Goal: Task Accomplishment & Management: Use online tool/utility

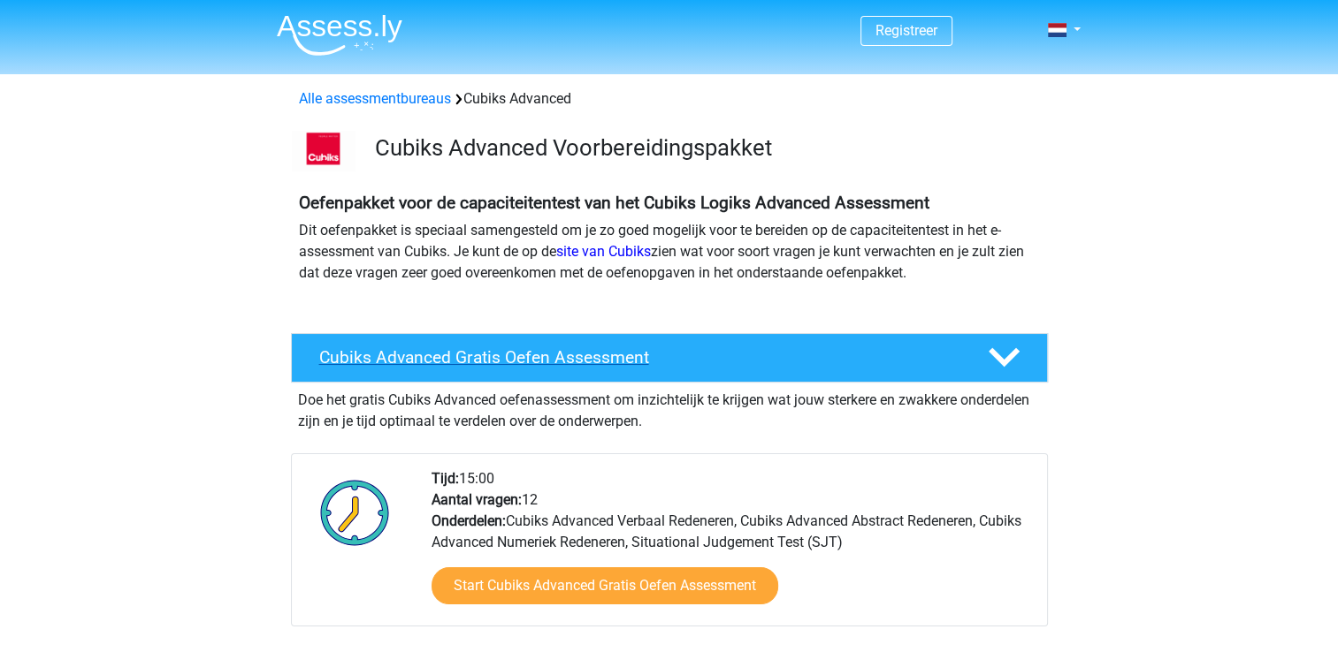
click at [841, 347] on div "Cubiks Advanced Gratis Oefen Assessment" at bounding box center [669, 358] width 757 height 50
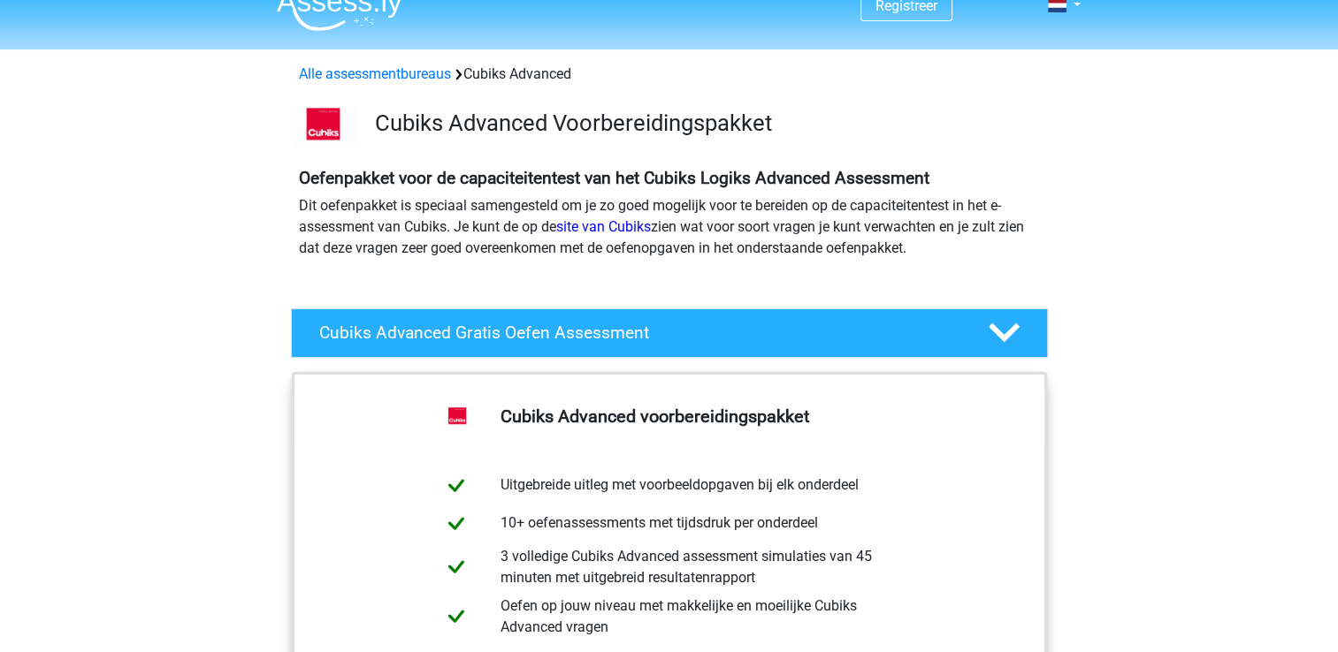
scroll to position [28, 0]
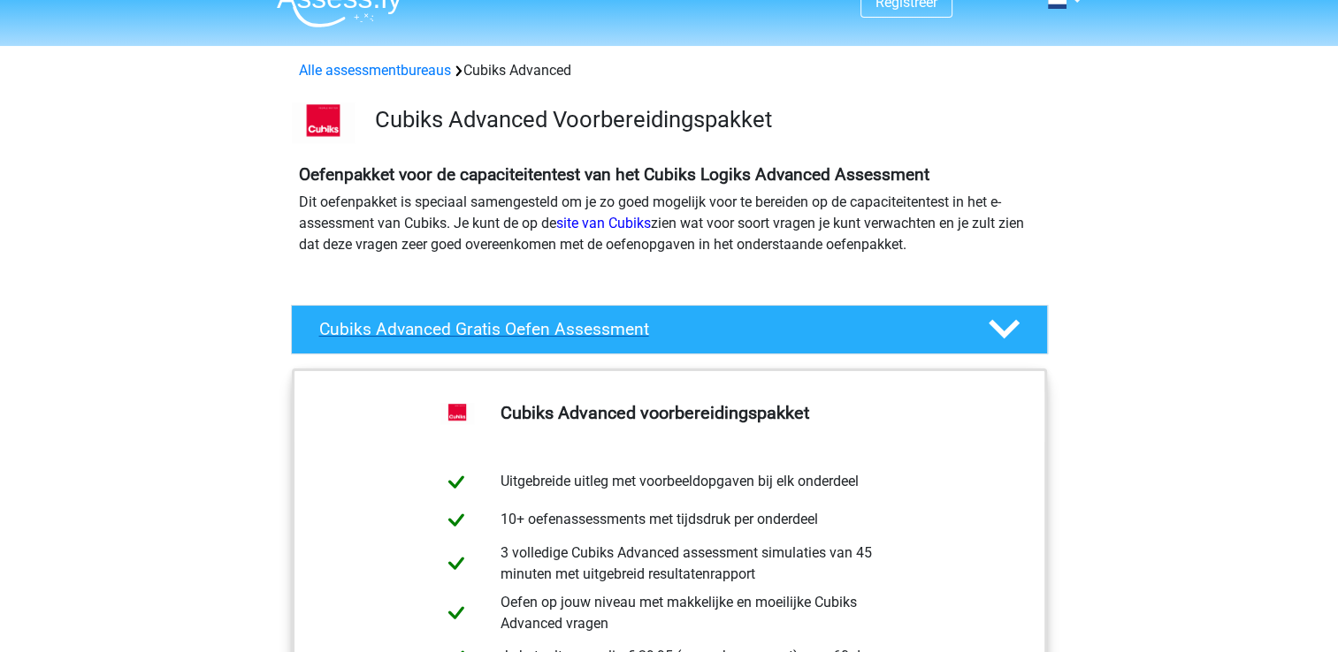
click at [696, 338] on h4 "Cubiks Advanced Gratis Oefen Assessment" at bounding box center [639, 329] width 640 height 20
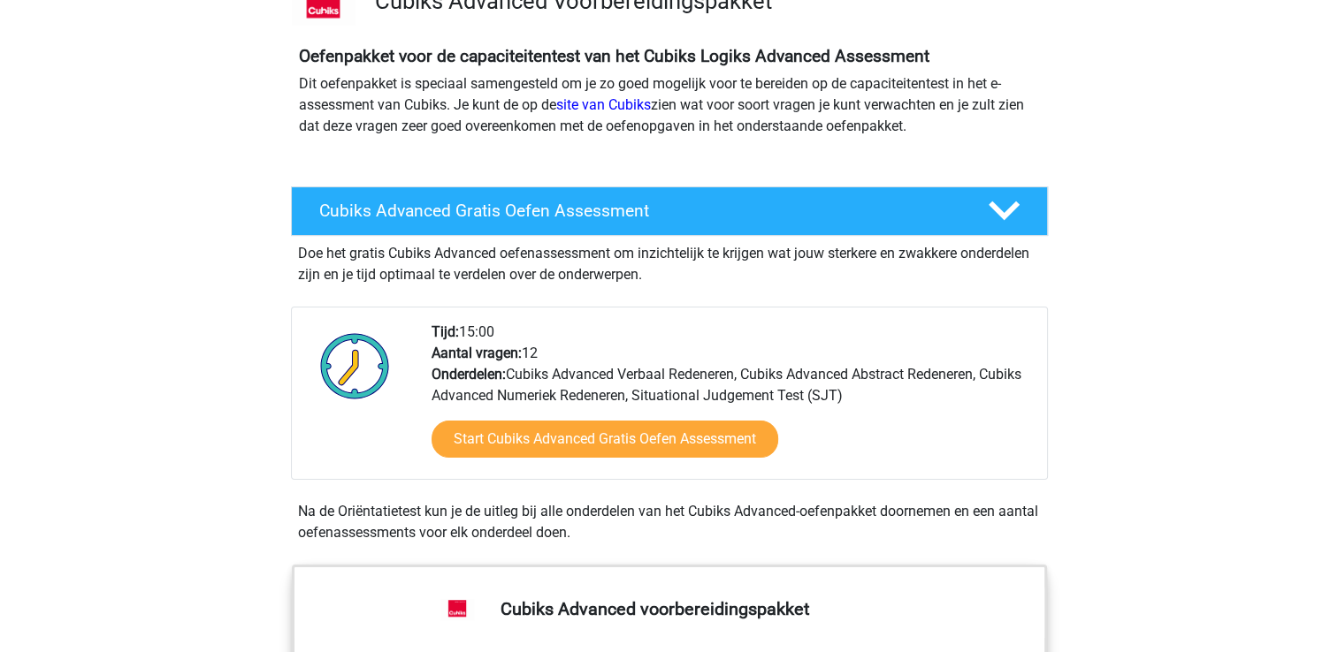
scroll to position [150, 0]
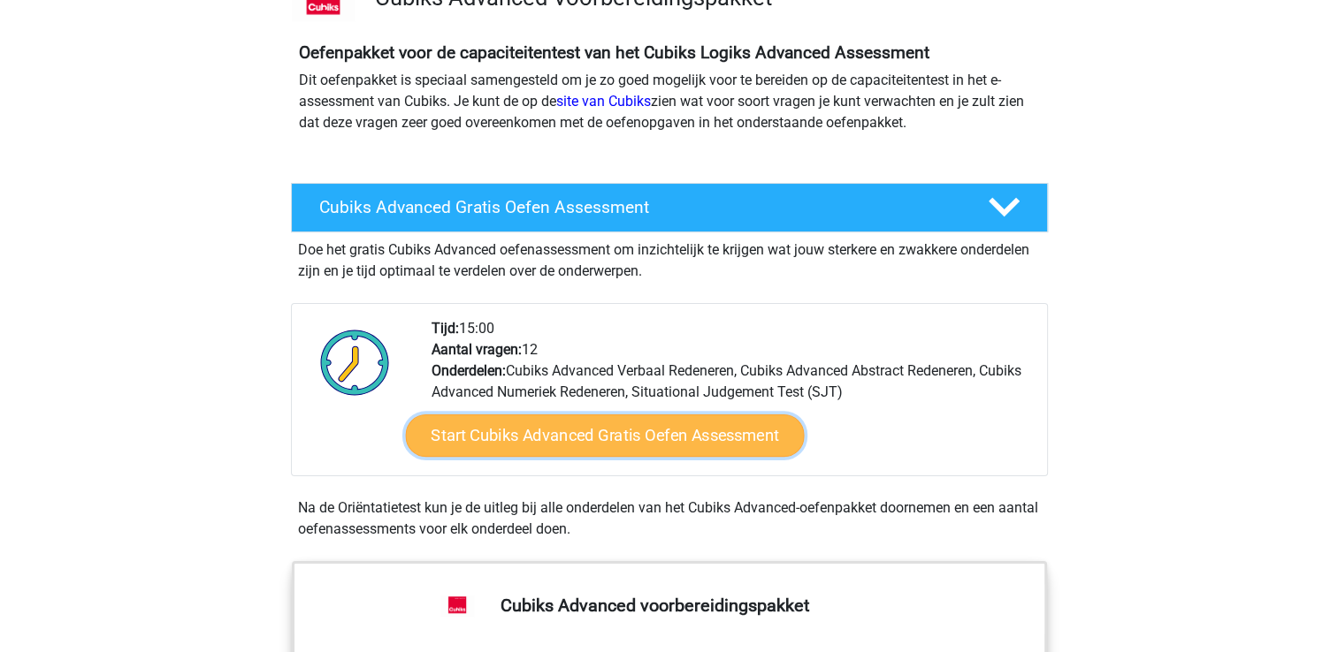
click at [633, 440] on link "Start Cubiks Advanced Gratis Oefen Assessment" at bounding box center [604, 436] width 399 height 42
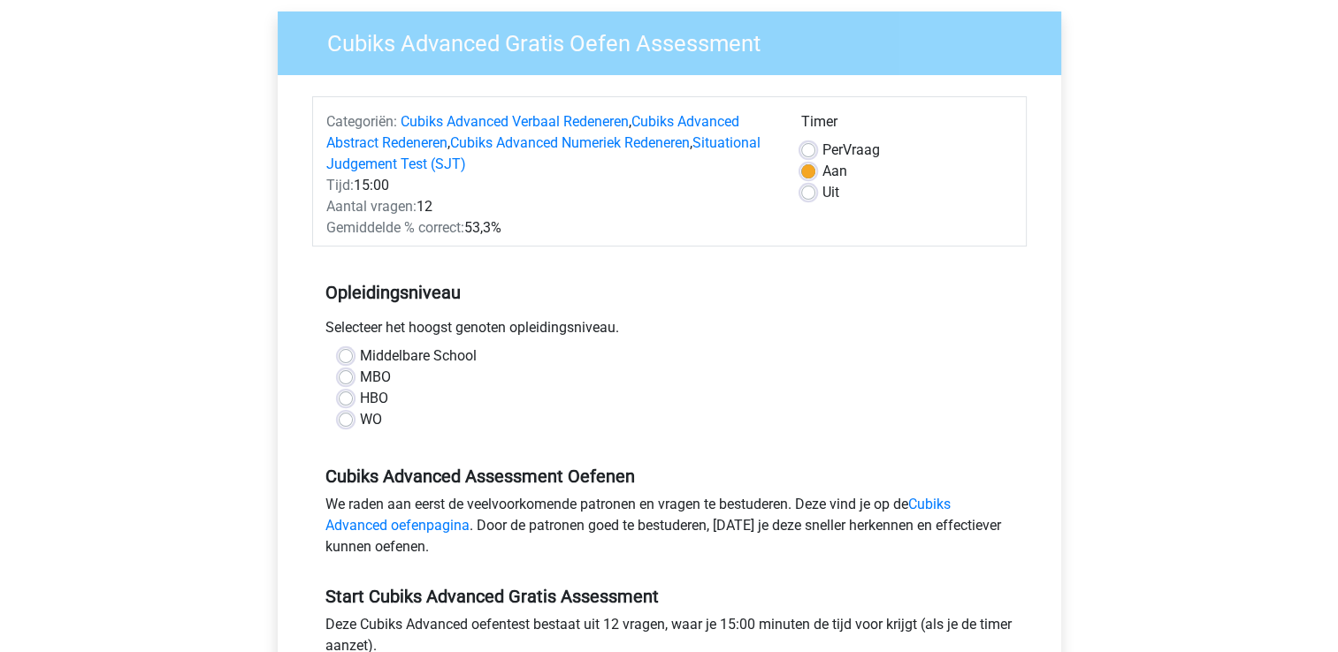
scroll to position [134, 0]
click at [360, 421] on label "WO" at bounding box center [371, 418] width 22 height 21
click at [350, 421] on input "WO" at bounding box center [346, 417] width 14 height 18
radio input "true"
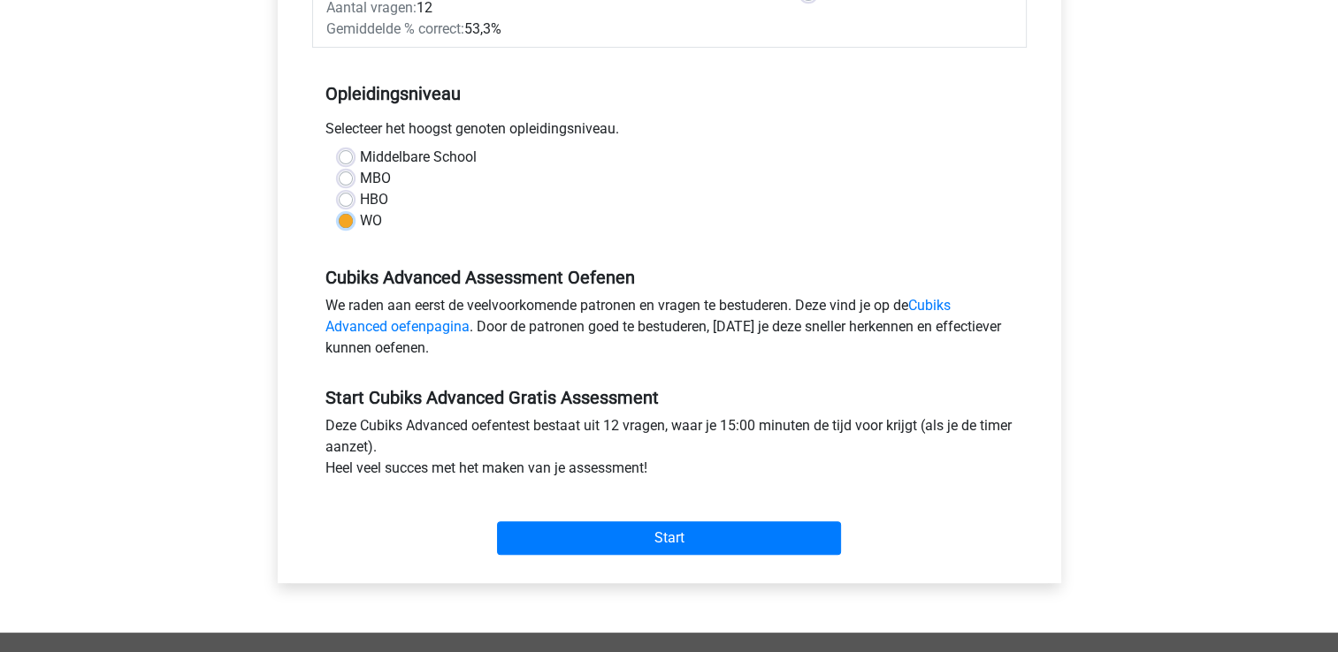
scroll to position [335, 0]
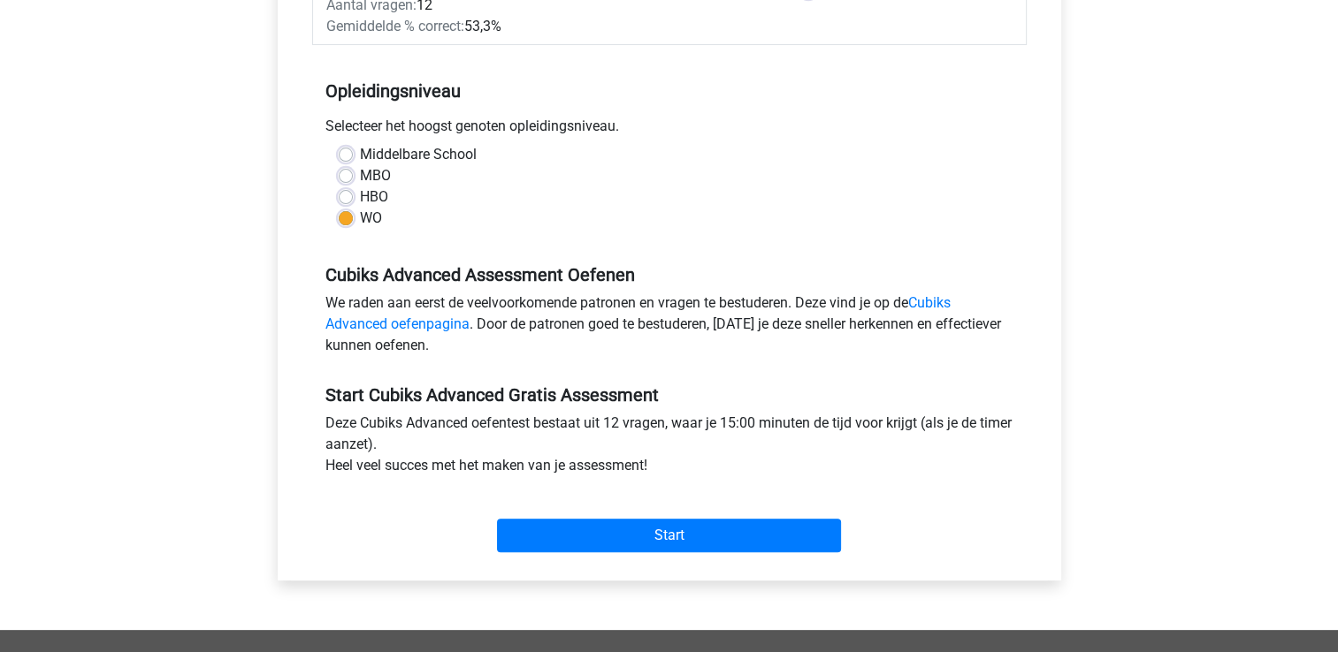
click at [660, 516] on div "Start" at bounding box center [669, 522] width 714 height 62
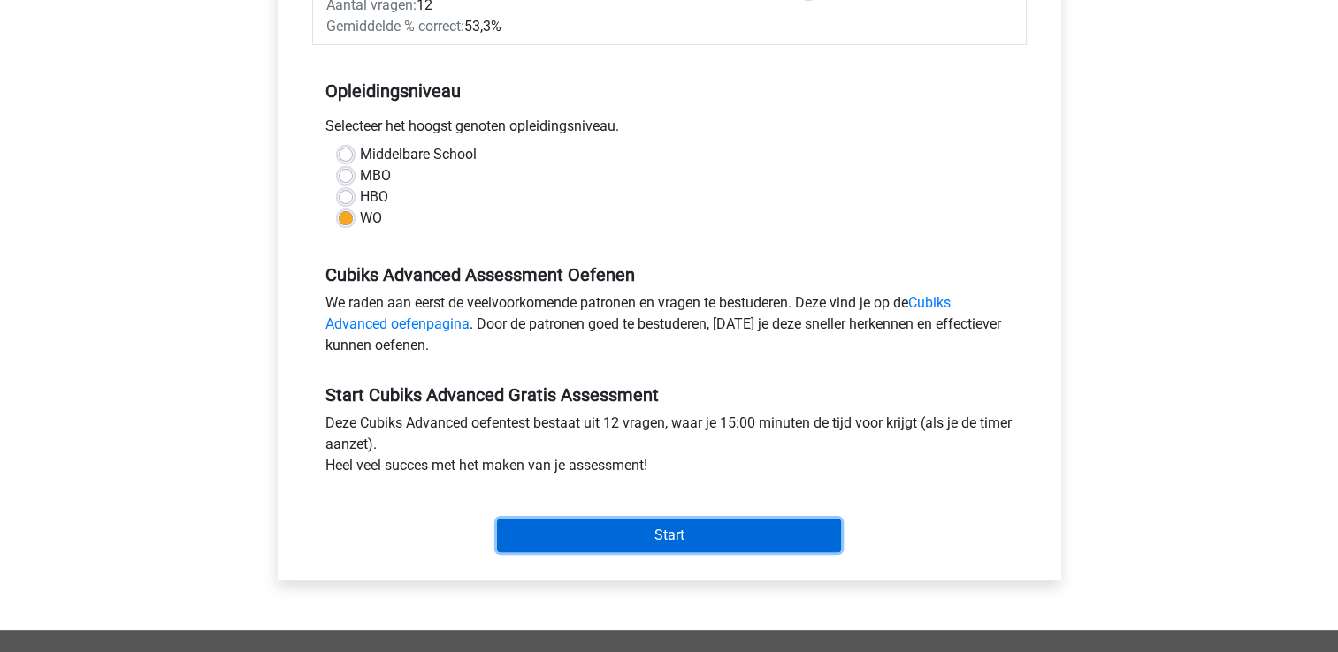
click at [637, 532] on input "Start" at bounding box center [669, 536] width 344 height 34
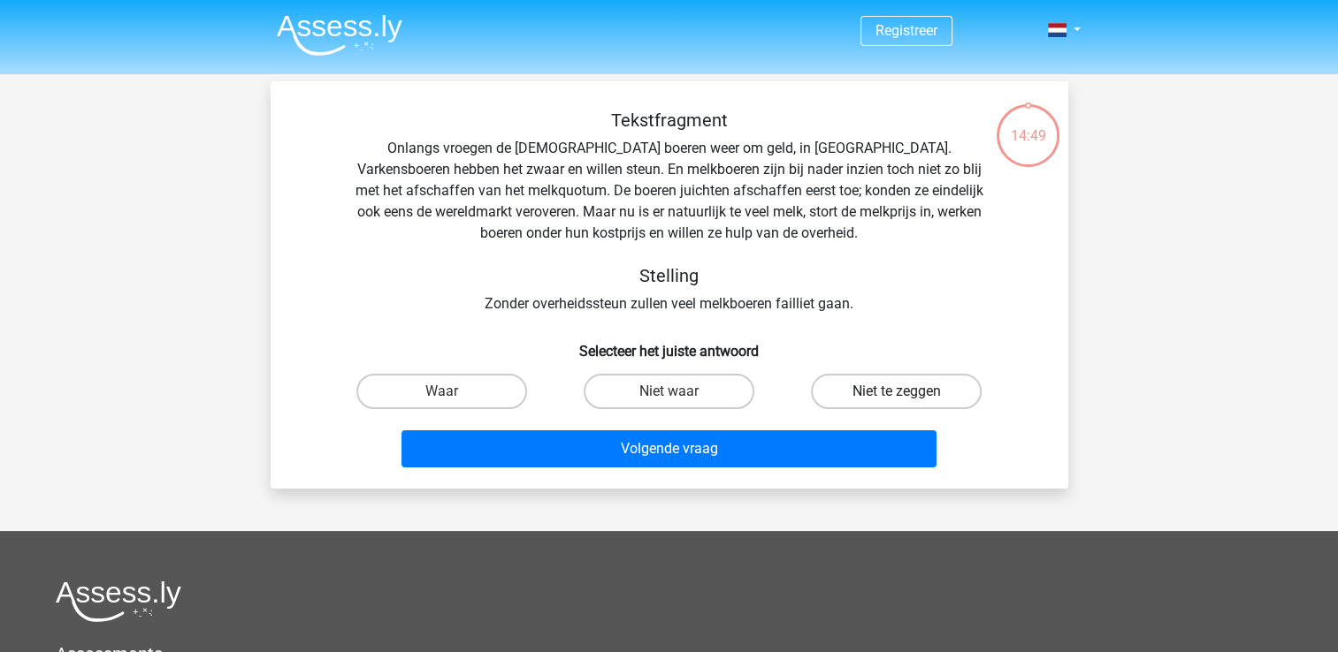
click at [889, 387] on label "Niet te zeggen" at bounding box center [896, 391] width 171 height 35
click at [896, 392] on input "Niet te zeggen" at bounding box center [901, 397] width 11 height 11
radio input "true"
click at [470, 394] on label "Waar" at bounding box center [441, 391] width 171 height 35
click at [453, 394] on input "Waar" at bounding box center [446, 397] width 11 height 11
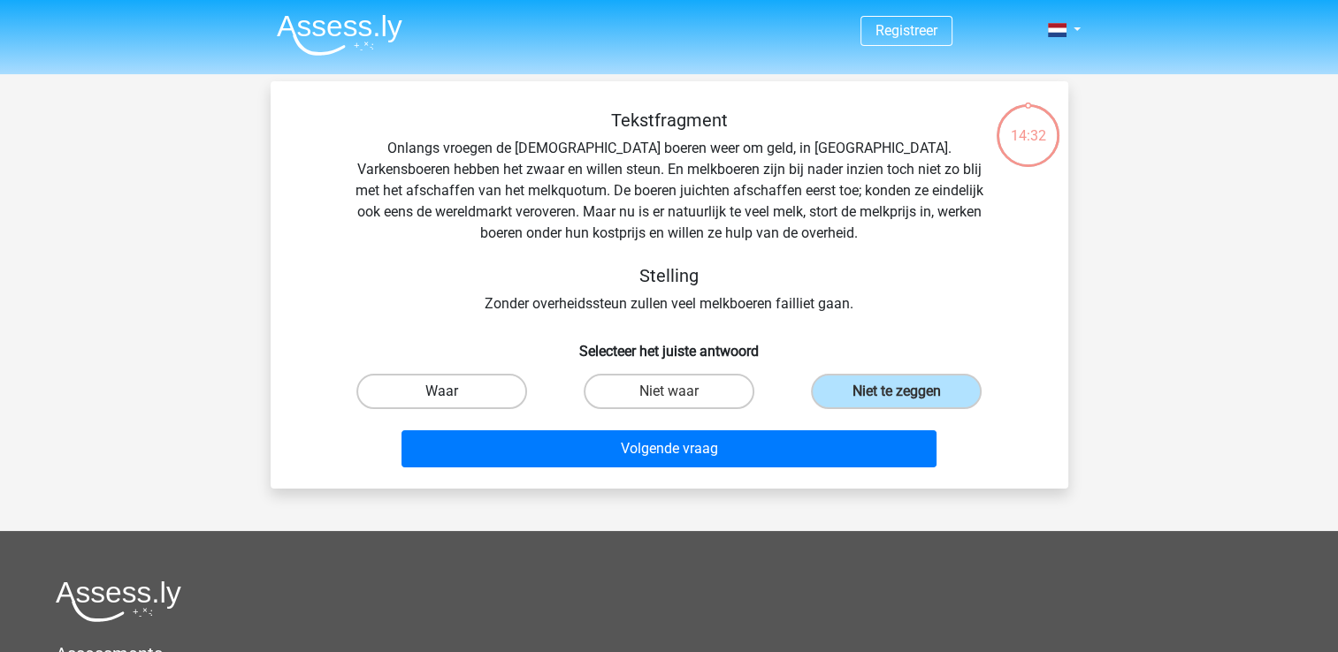
radio input "true"
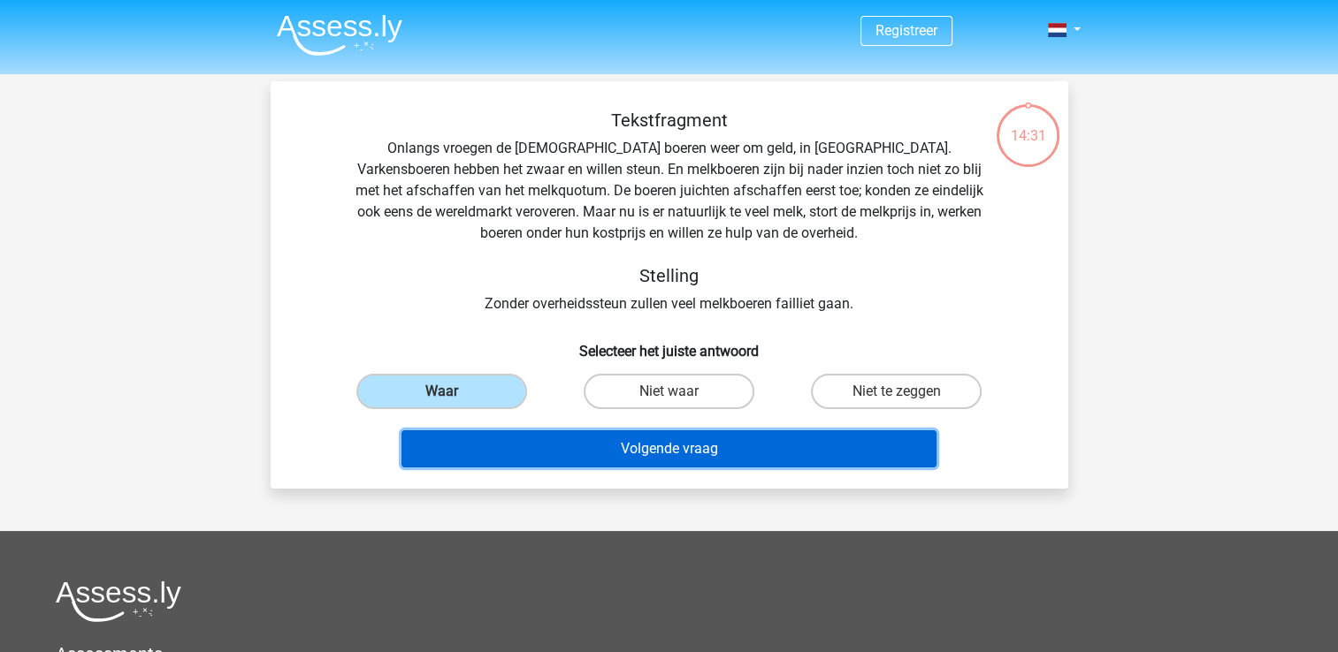
click at [725, 458] on button "Volgende vraag" at bounding box center [668, 449] width 535 height 37
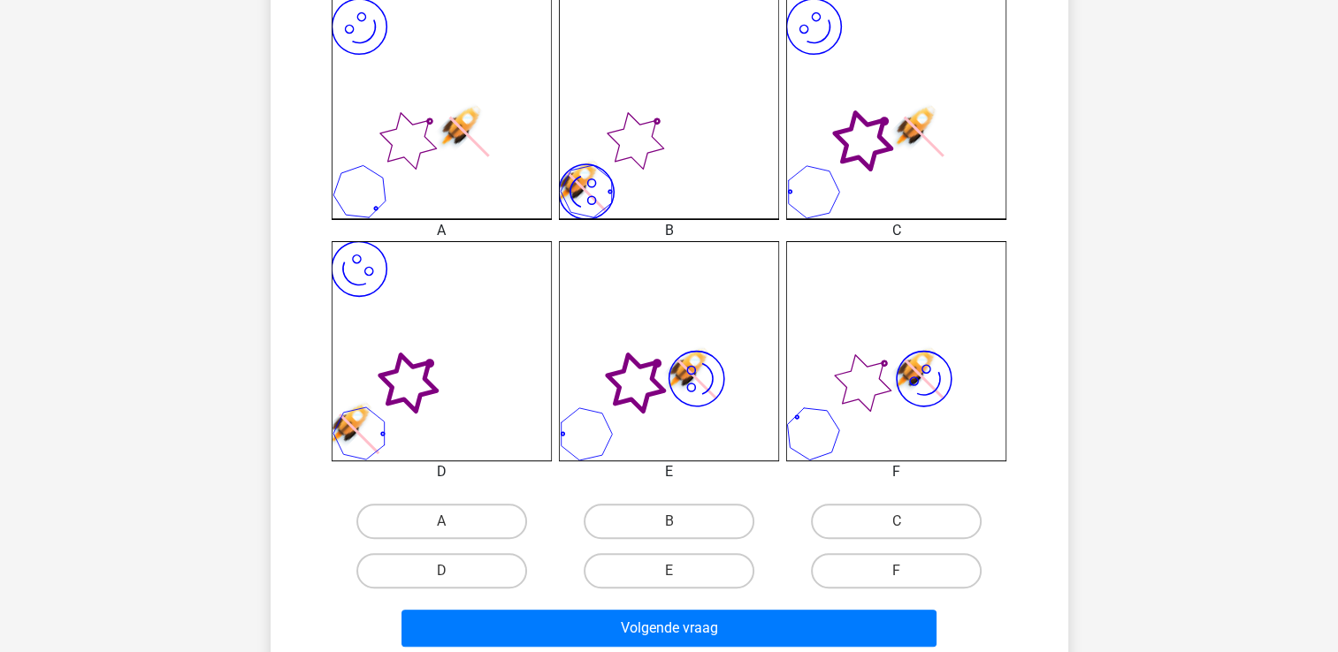
scroll to position [507, 0]
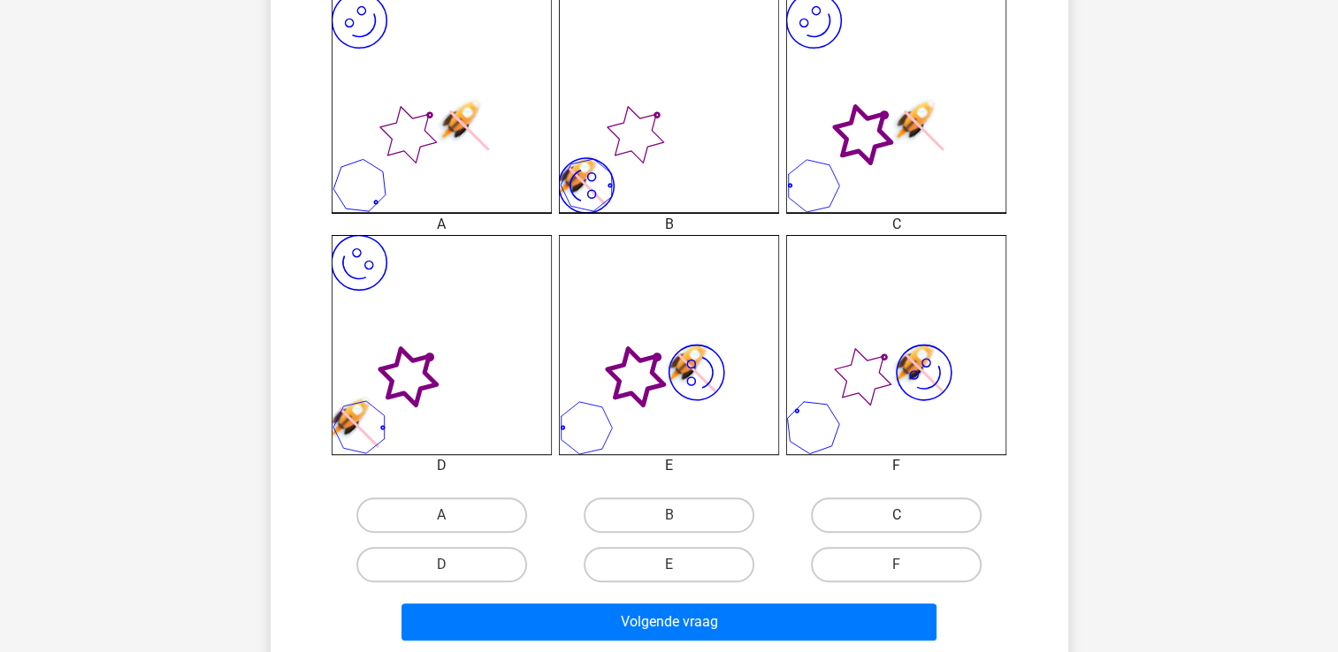
click at [871, 515] on label "C" at bounding box center [896, 515] width 171 height 35
click at [896, 515] on input "C" at bounding box center [901, 520] width 11 height 11
radio input "true"
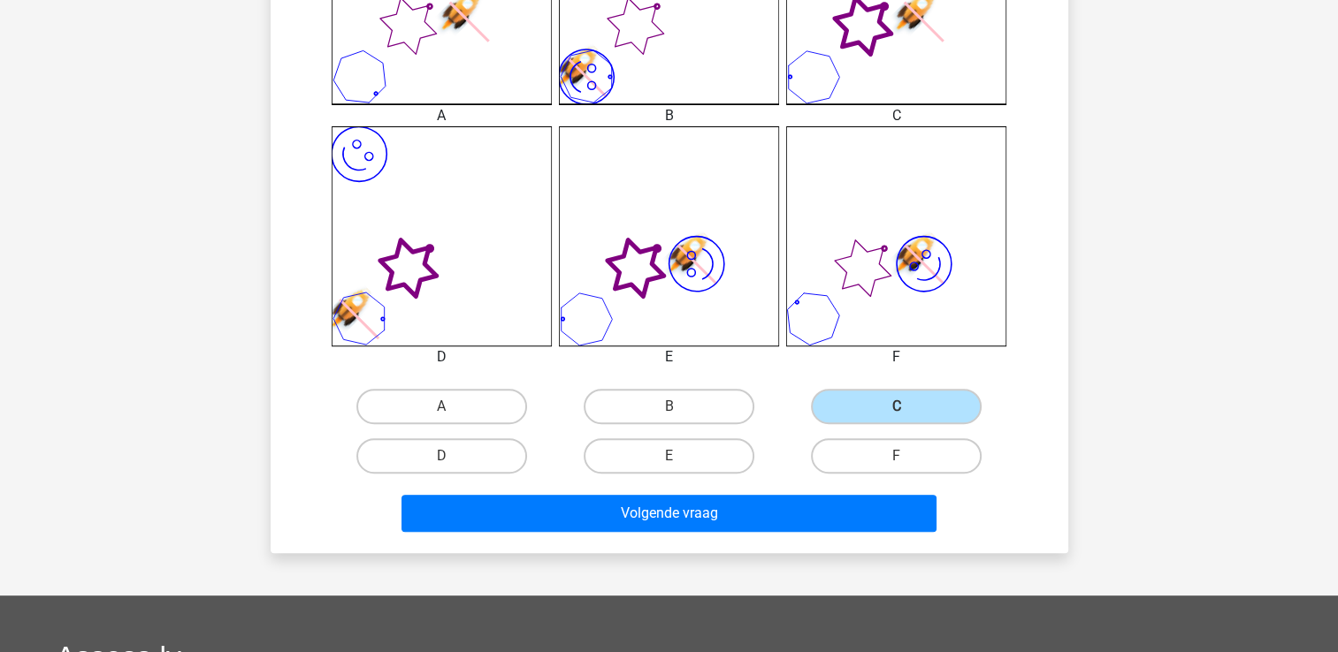
scroll to position [667, 0]
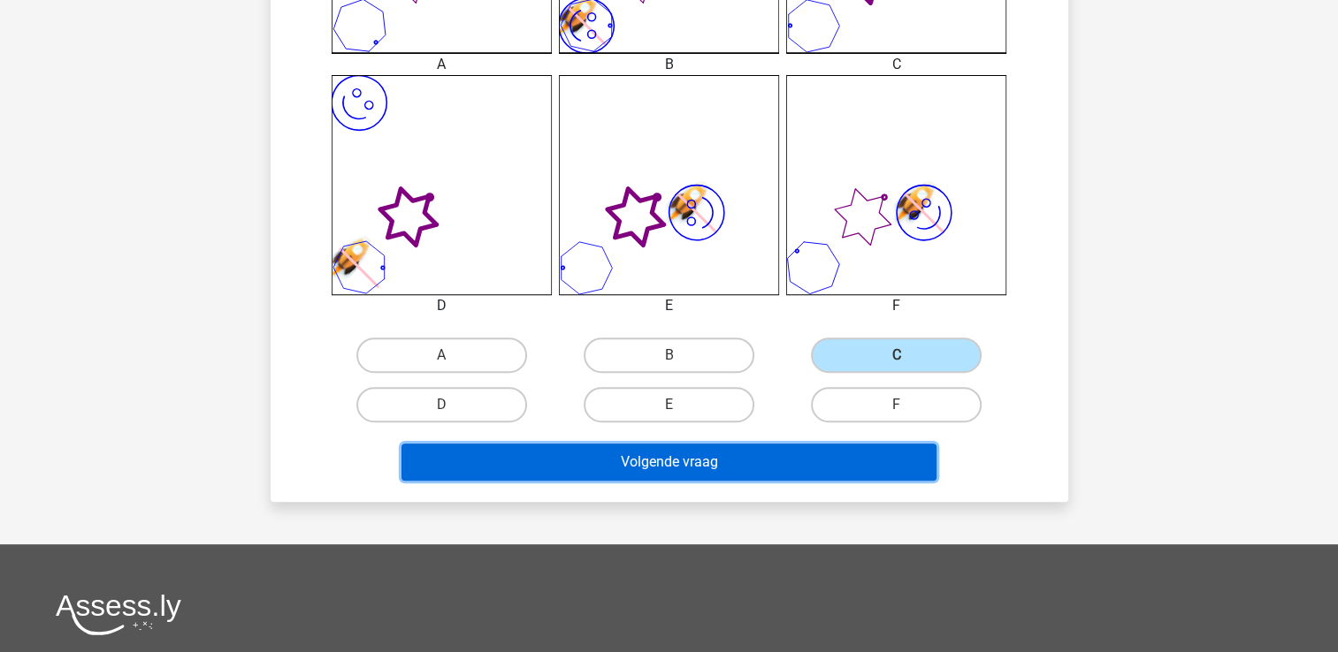
click at [668, 465] on button "Volgende vraag" at bounding box center [668, 462] width 535 height 37
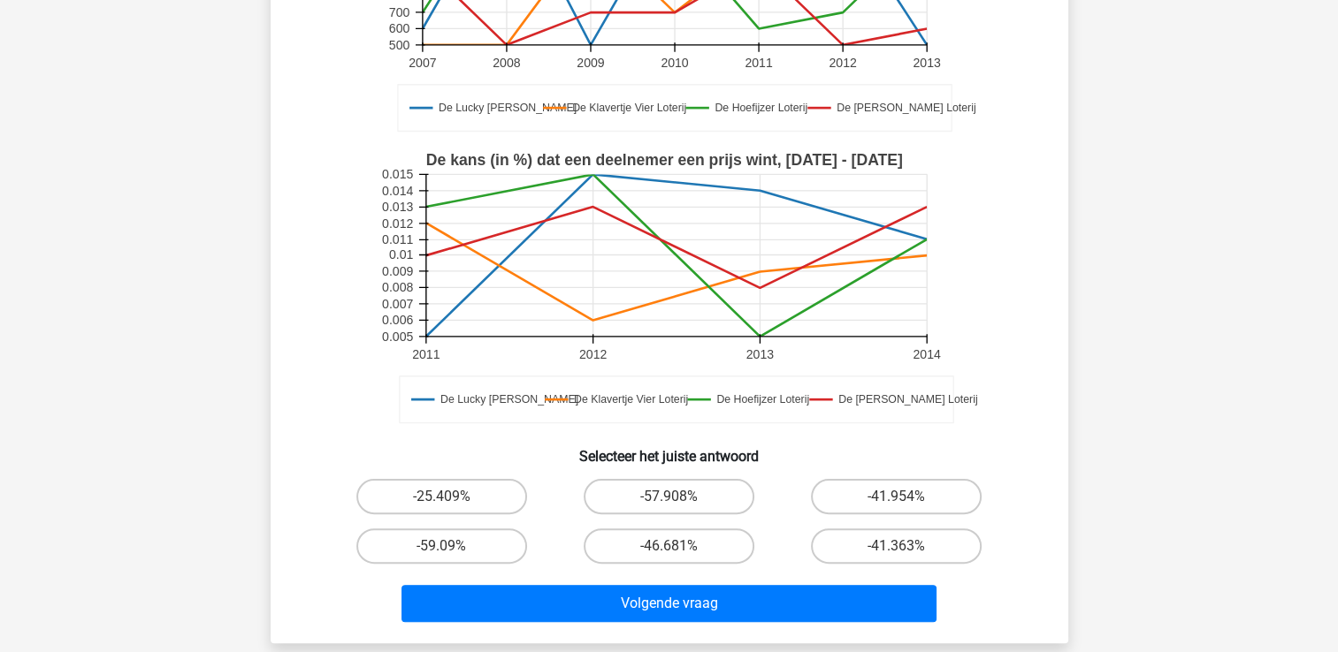
scroll to position [354, 0]
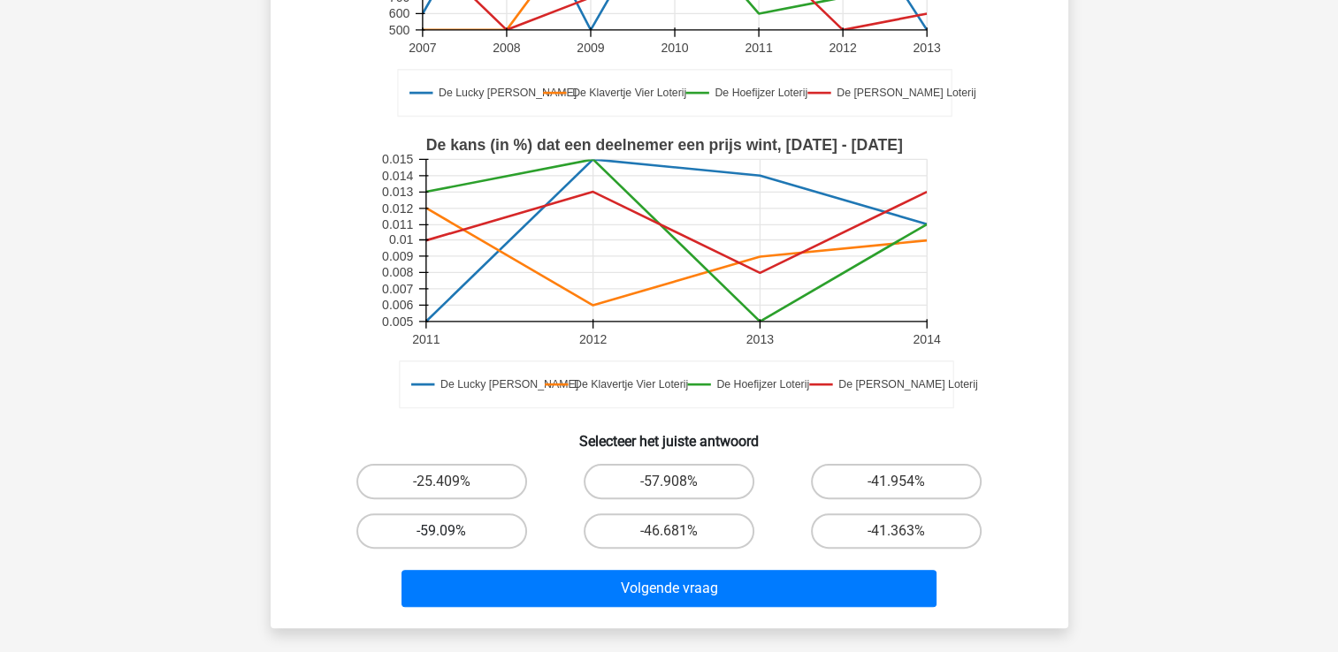
click at [495, 534] on label "-59.09%" at bounding box center [441, 531] width 171 height 35
click at [453, 534] on input "-59.09%" at bounding box center [446, 536] width 11 height 11
radio input "true"
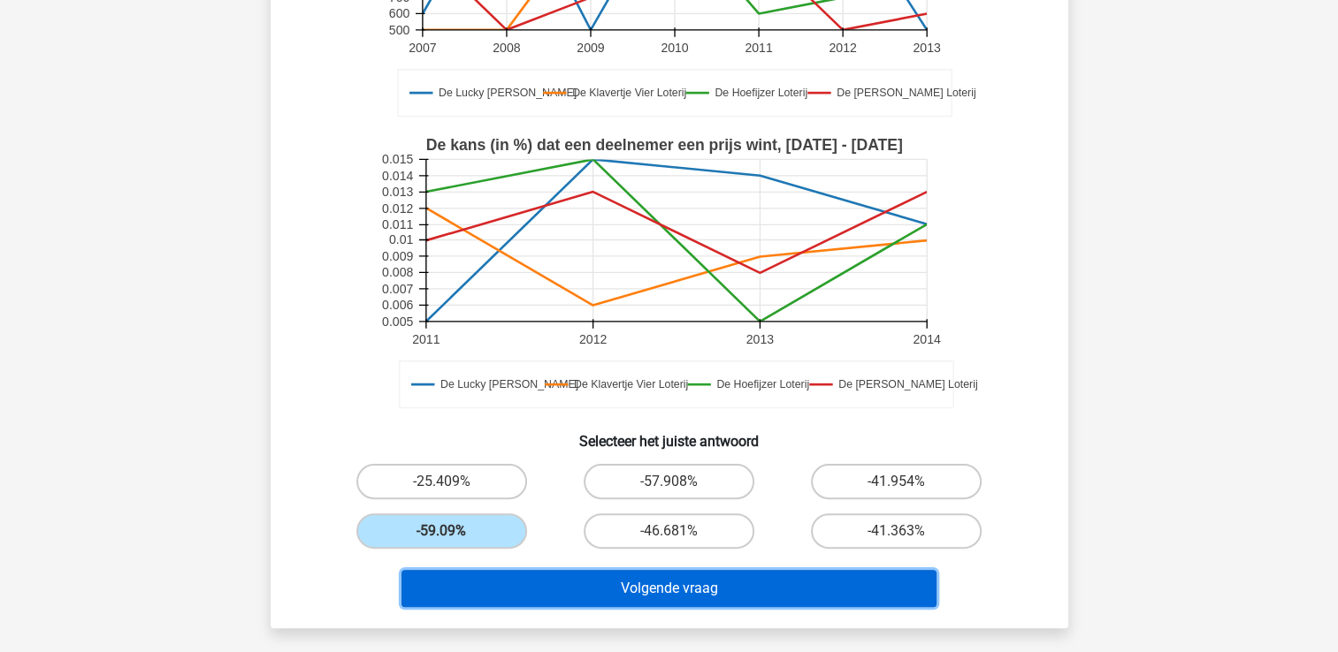
click at [727, 587] on button "Volgende vraag" at bounding box center [668, 588] width 535 height 37
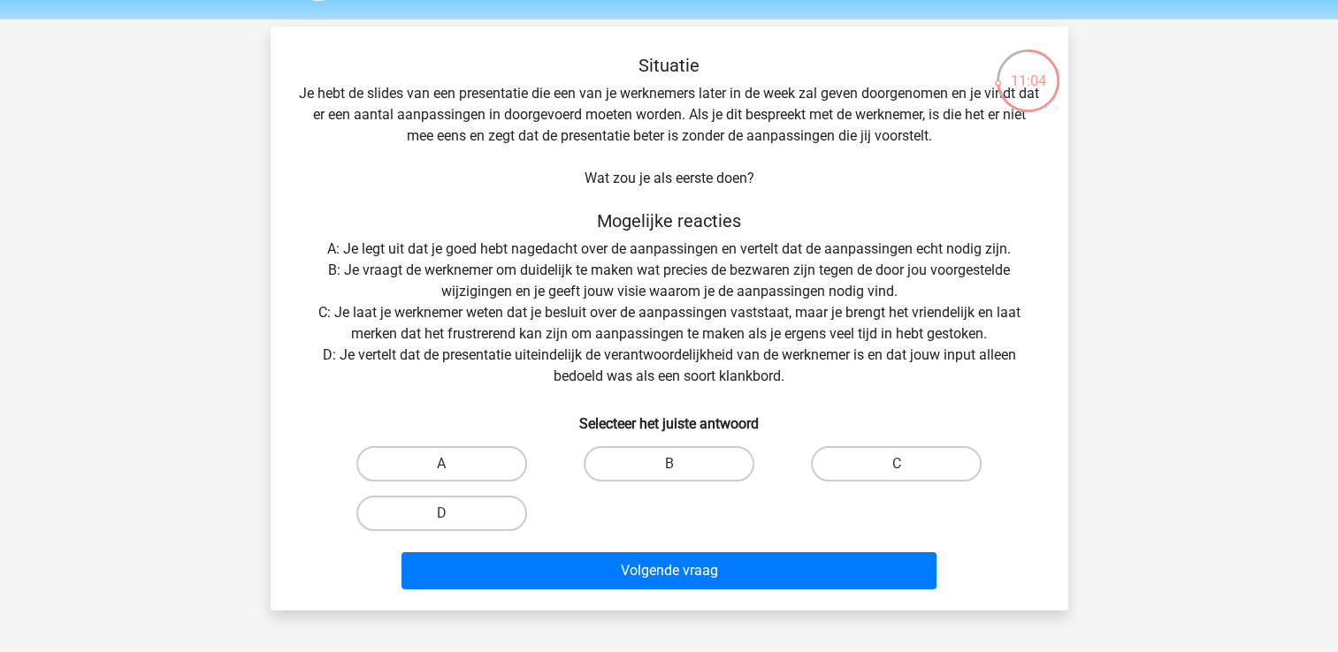
scroll to position [63, 0]
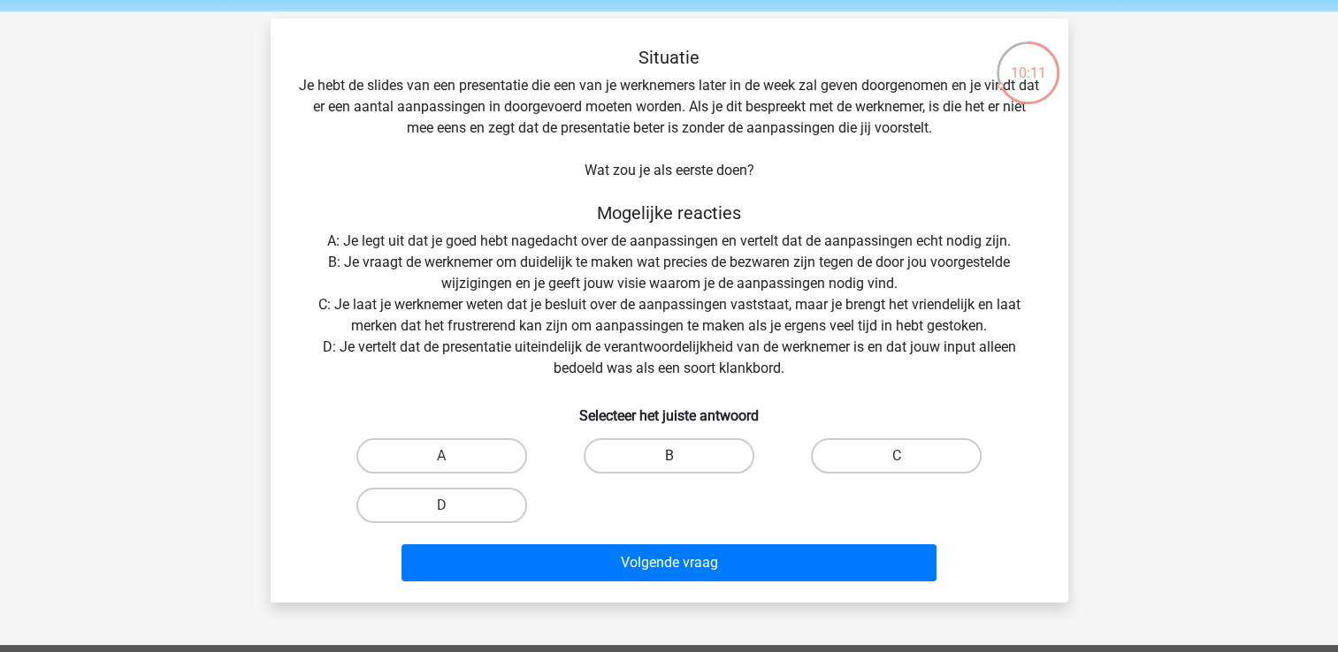
click at [659, 451] on label "B" at bounding box center [668, 455] width 171 height 35
click at [668, 456] on input "B" at bounding box center [673, 461] width 11 height 11
radio input "true"
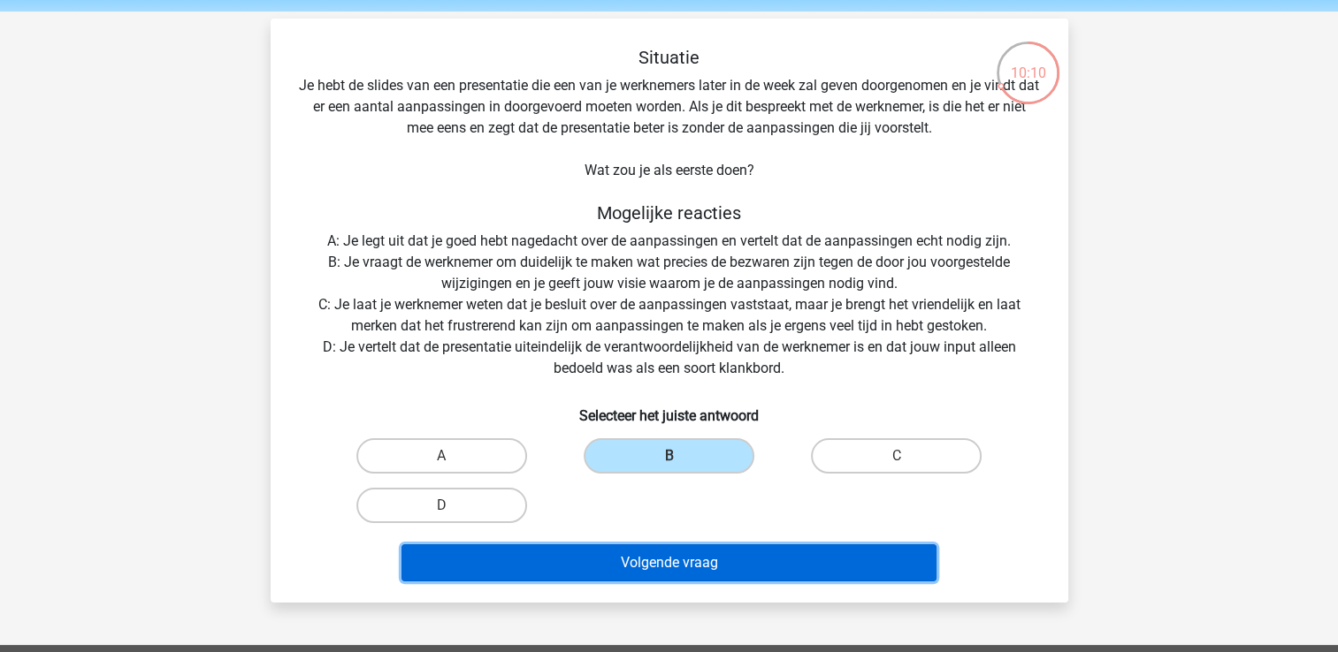
click at [692, 564] on button "Volgende vraag" at bounding box center [668, 563] width 535 height 37
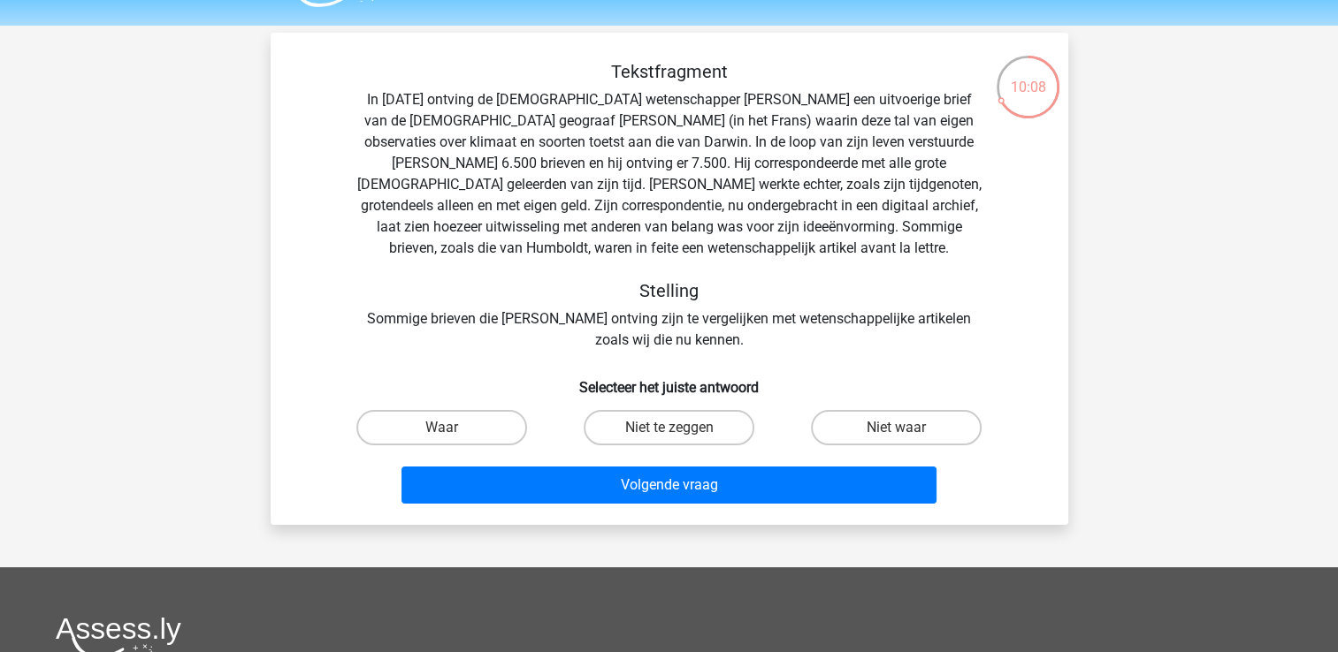
scroll to position [39, 0]
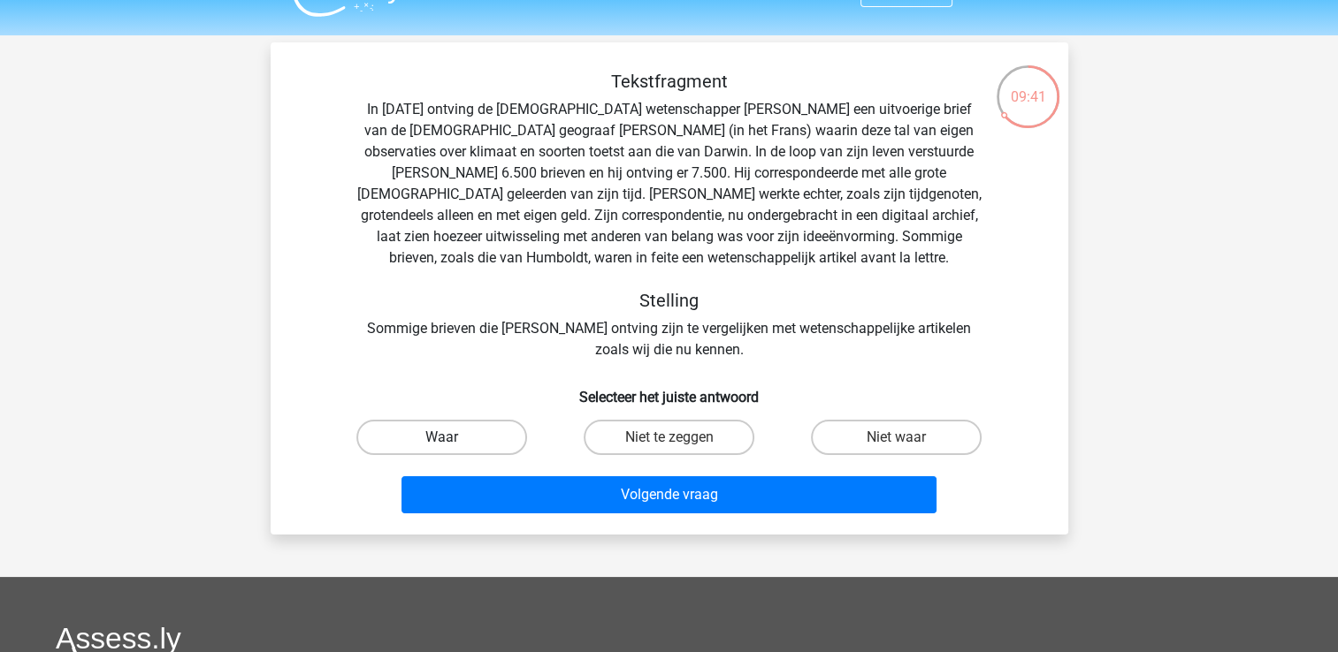
click at [438, 434] on label "Waar" at bounding box center [441, 437] width 171 height 35
click at [441, 438] on input "Waar" at bounding box center [446, 443] width 11 height 11
radio input "true"
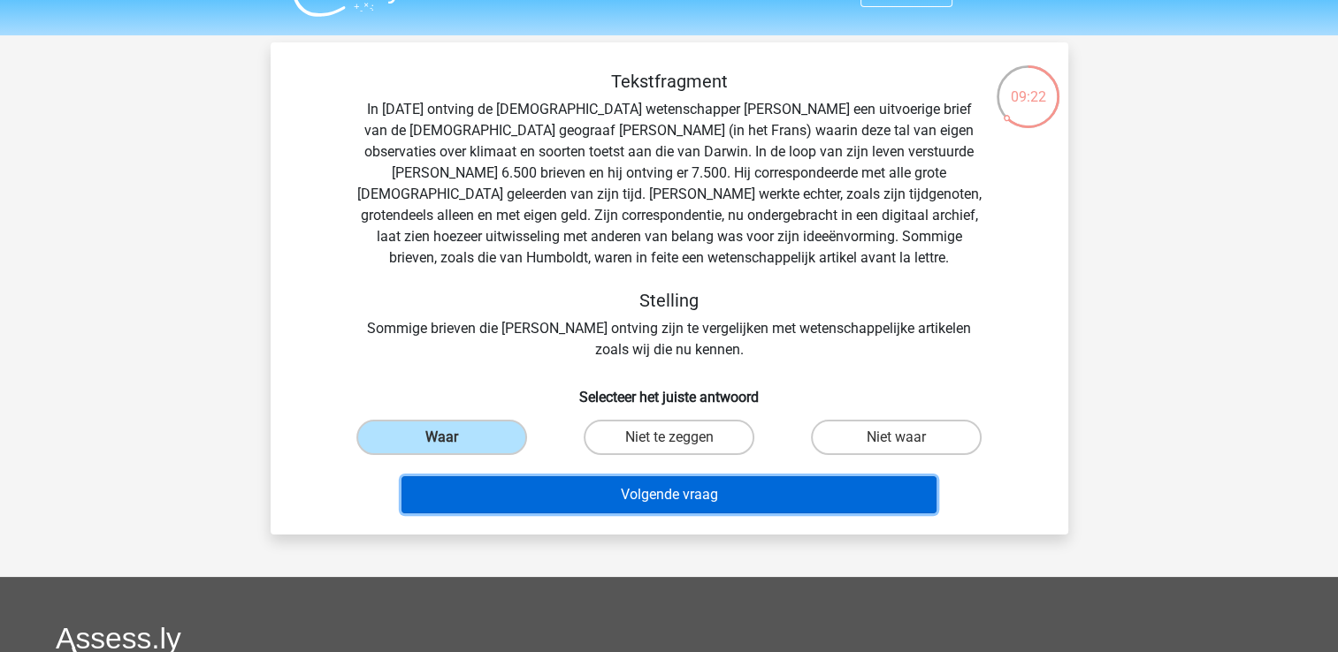
click at [672, 484] on button "Volgende vraag" at bounding box center [668, 494] width 535 height 37
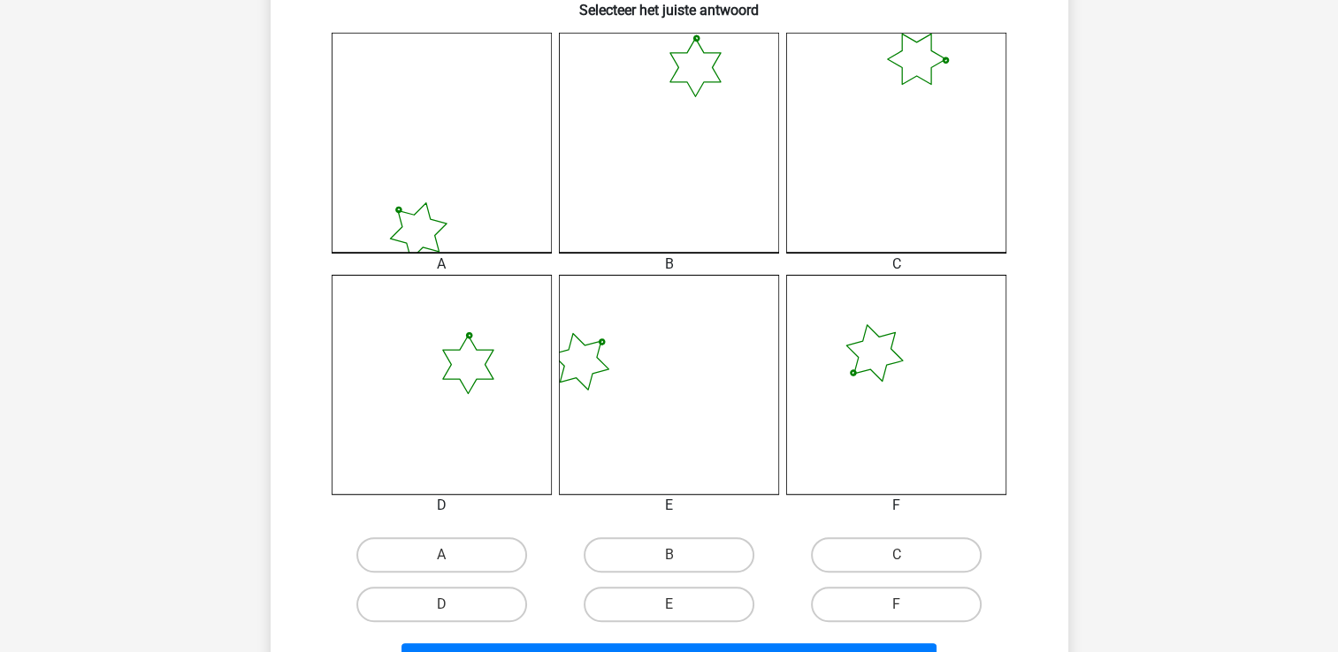
scroll to position [469, 0]
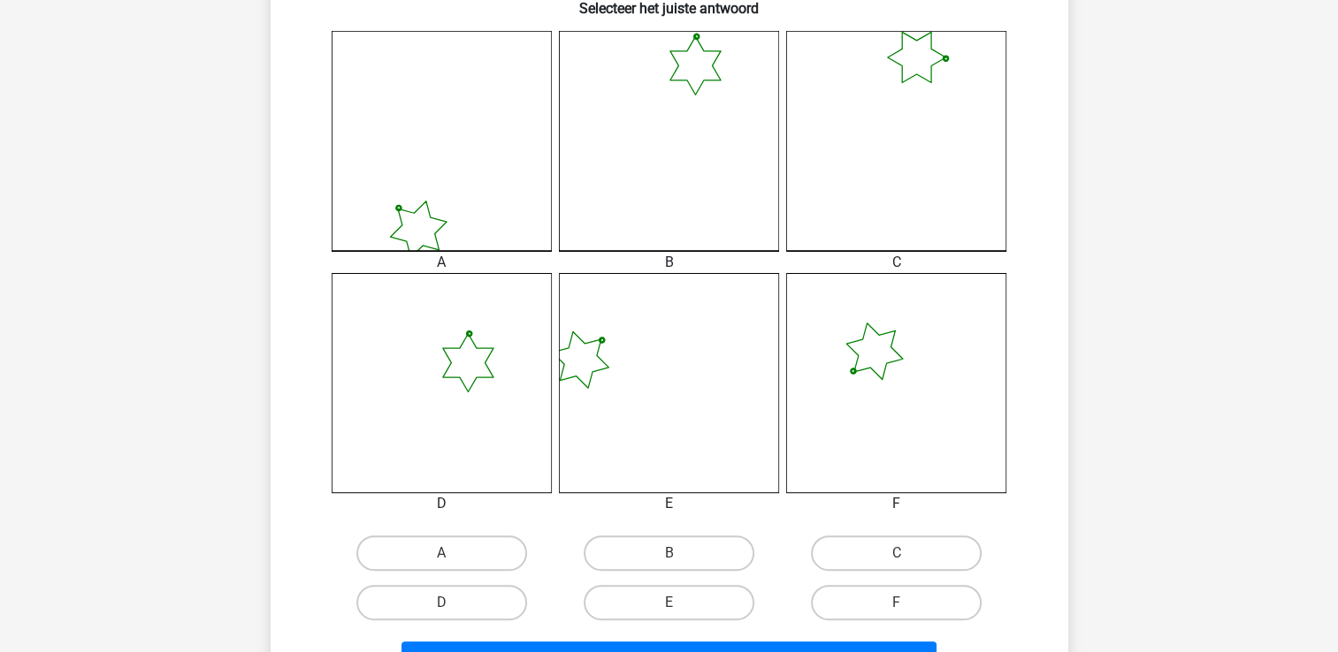
click at [675, 553] on input "B" at bounding box center [673, 558] width 11 height 11
radio input "true"
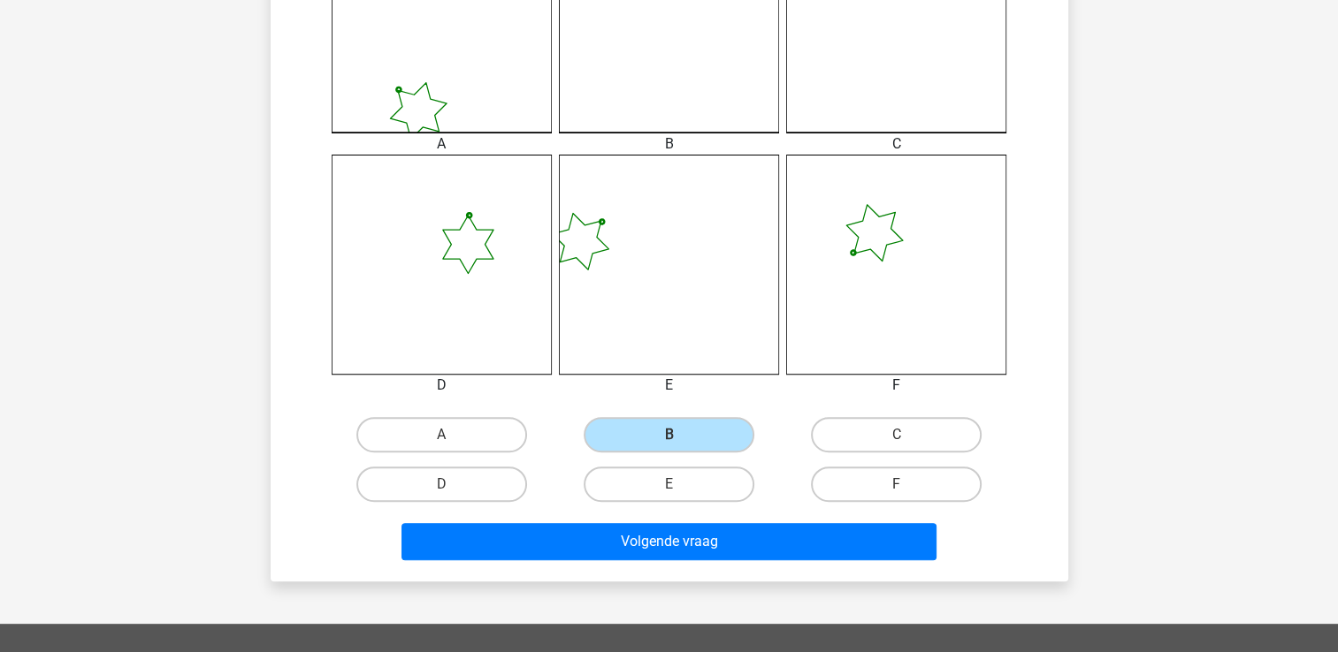
scroll to position [595, 0]
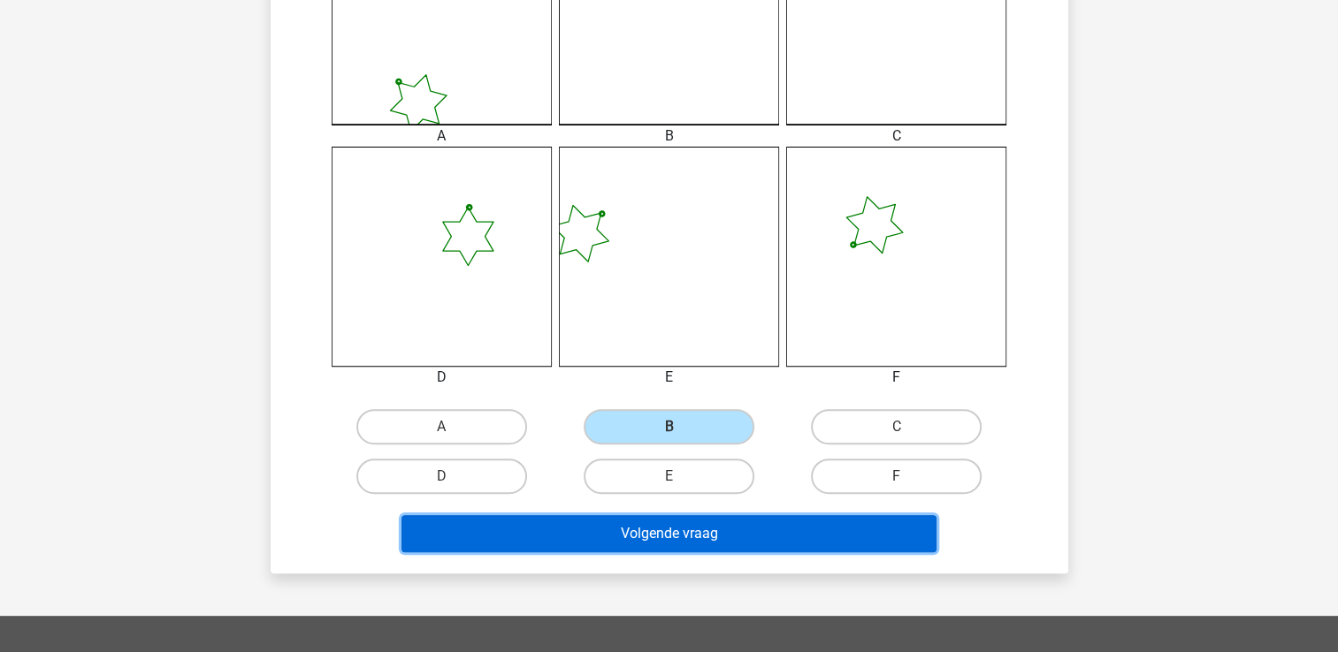
click at [684, 543] on button "Volgende vraag" at bounding box center [668, 533] width 535 height 37
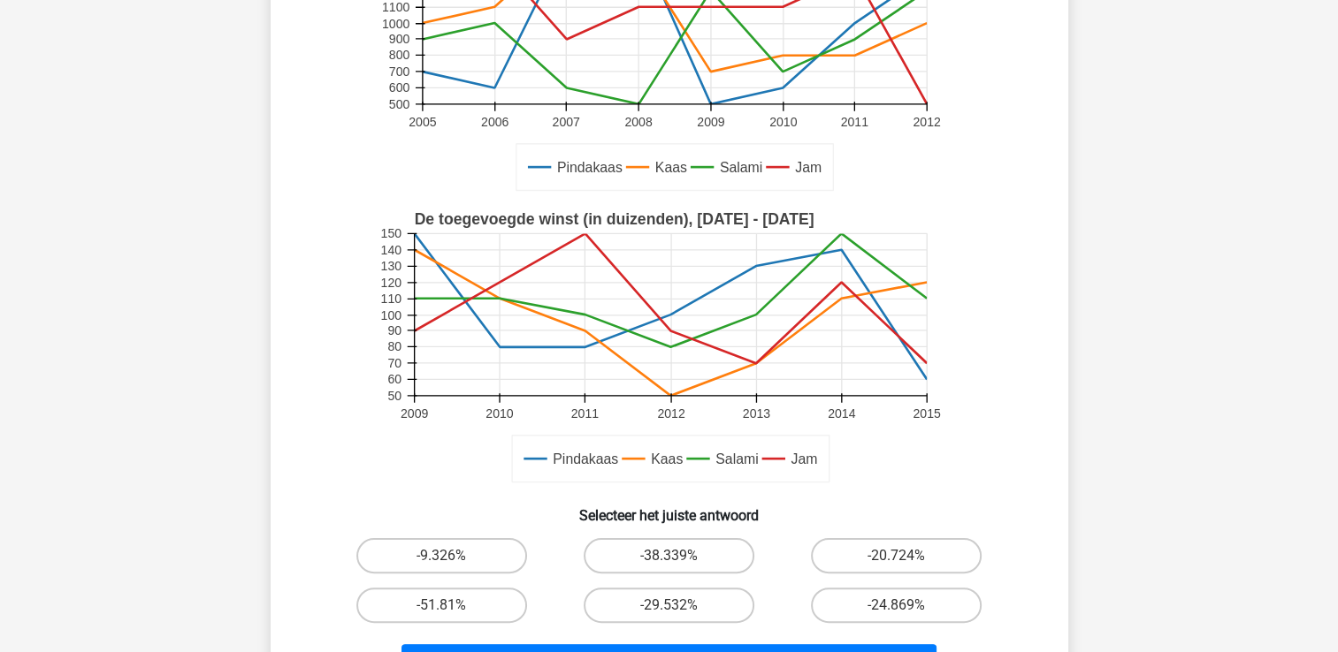
scroll to position [280, 0]
click at [472, 606] on label "-51.81%" at bounding box center [441, 604] width 171 height 35
click at [453, 606] on input "-51.81%" at bounding box center [446, 610] width 11 height 11
radio input "true"
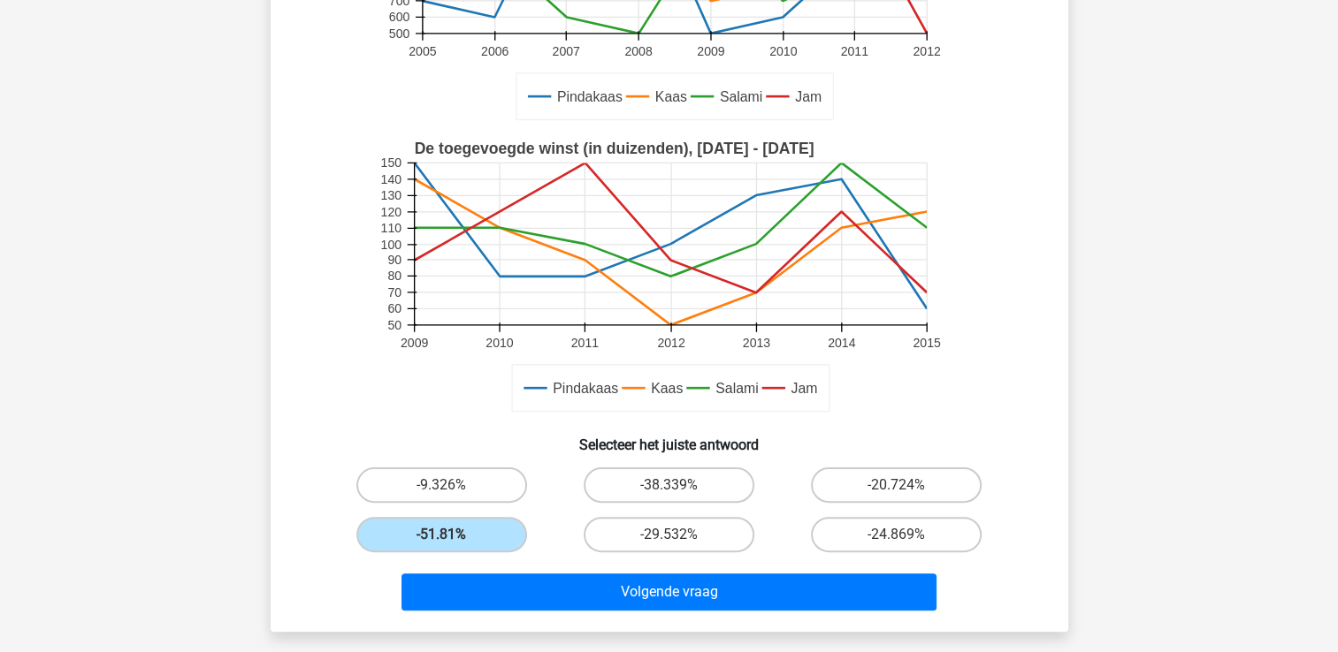
scroll to position [351, 0]
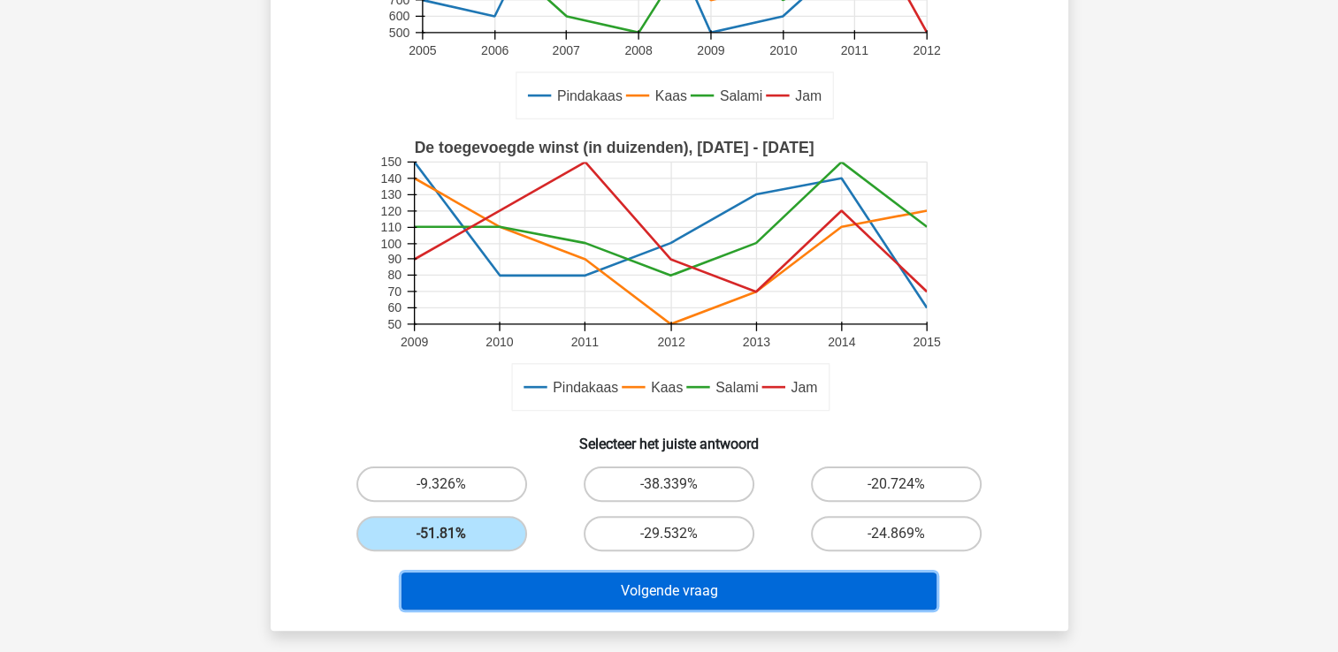
click at [679, 592] on button "Volgende vraag" at bounding box center [668, 591] width 535 height 37
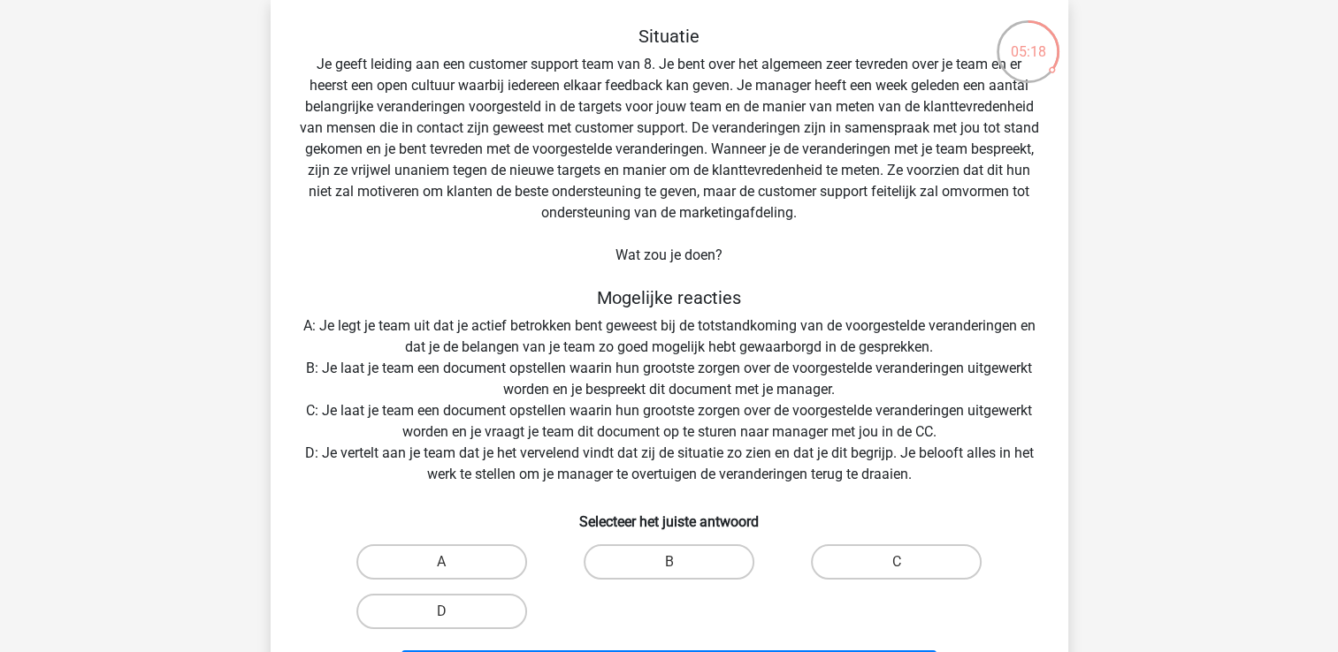
scroll to position [85, 0]
click at [709, 553] on label "B" at bounding box center [668, 561] width 171 height 35
click at [680, 561] on input "B" at bounding box center [673, 566] width 11 height 11
radio input "true"
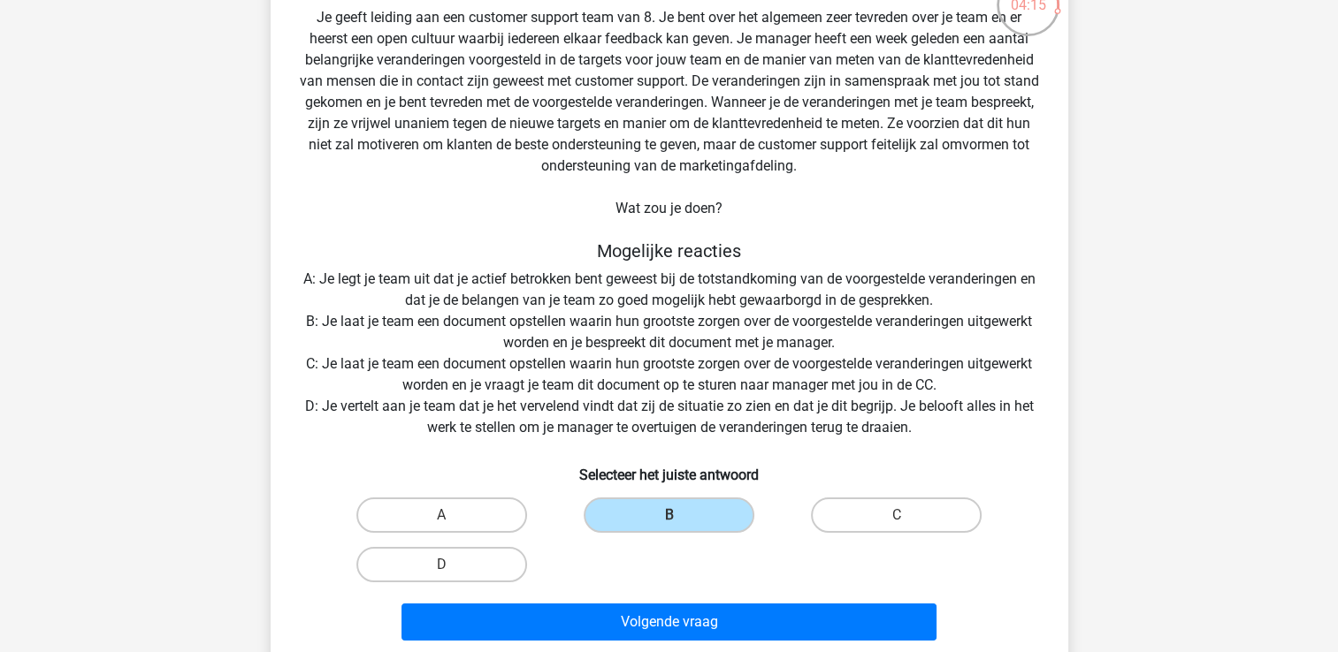
scroll to position [130, 0]
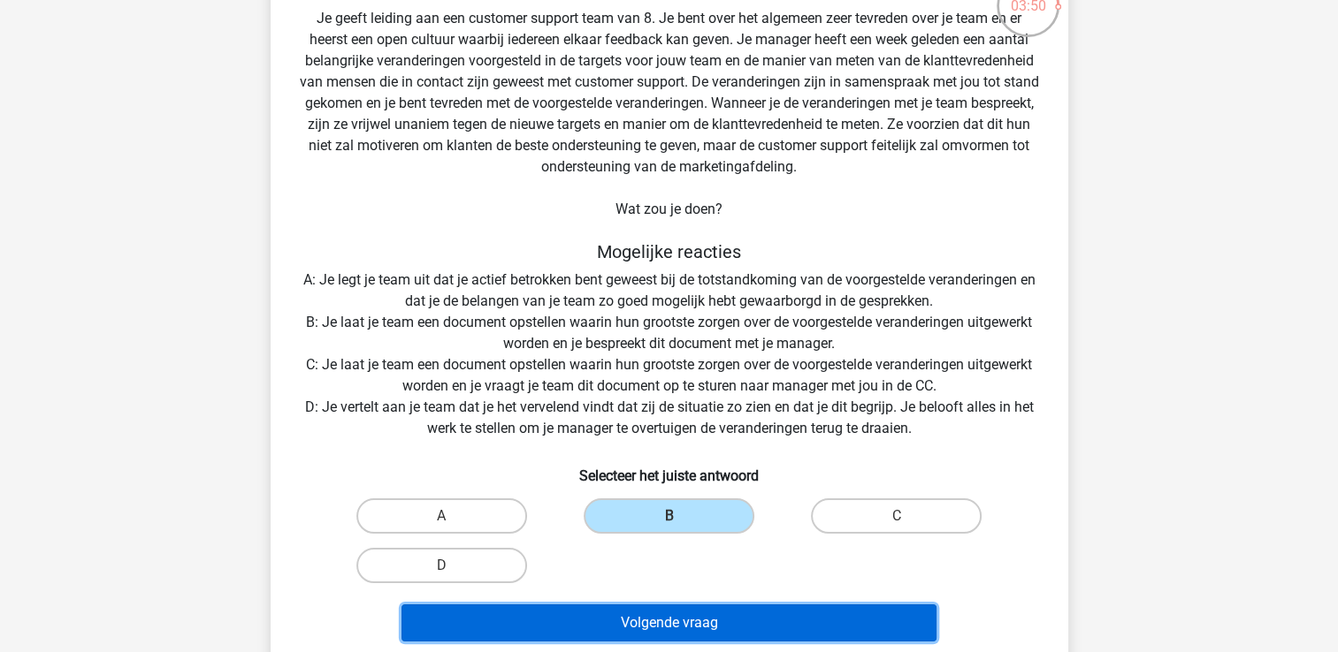
click at [662, 633] on button "Volgende vraag" at bounding box center [668, 623] width 535 height 37
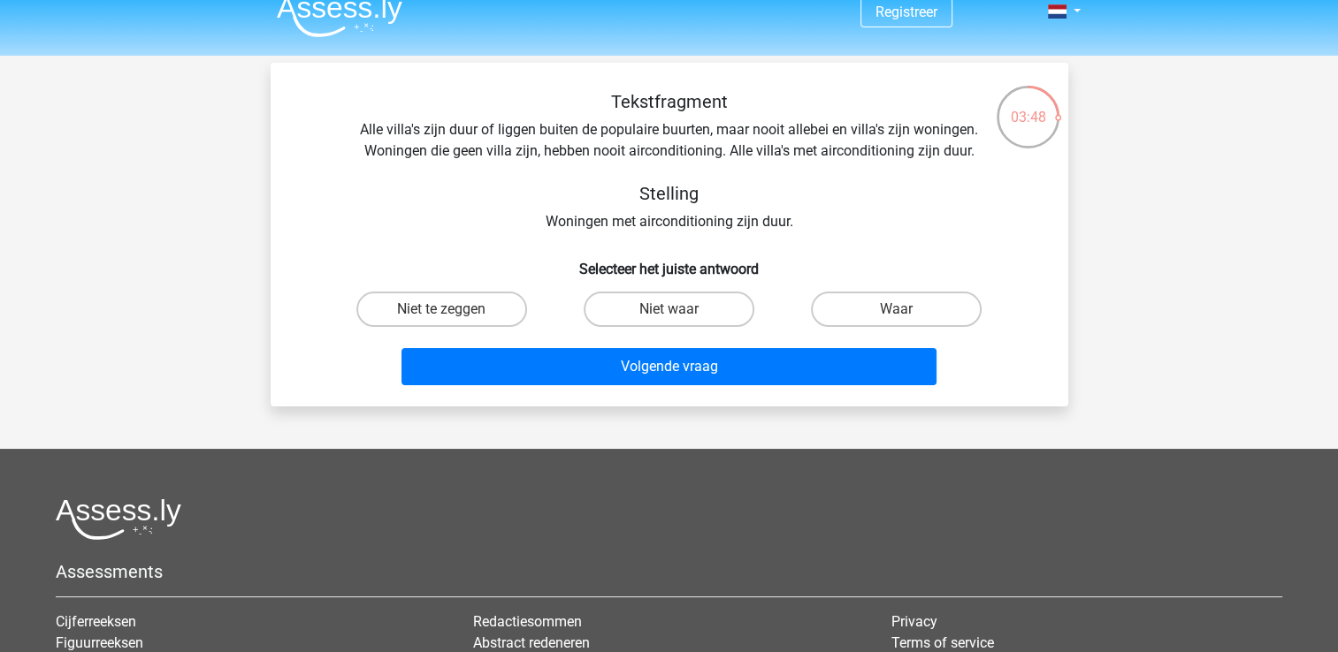
scroll to position [0, 0]
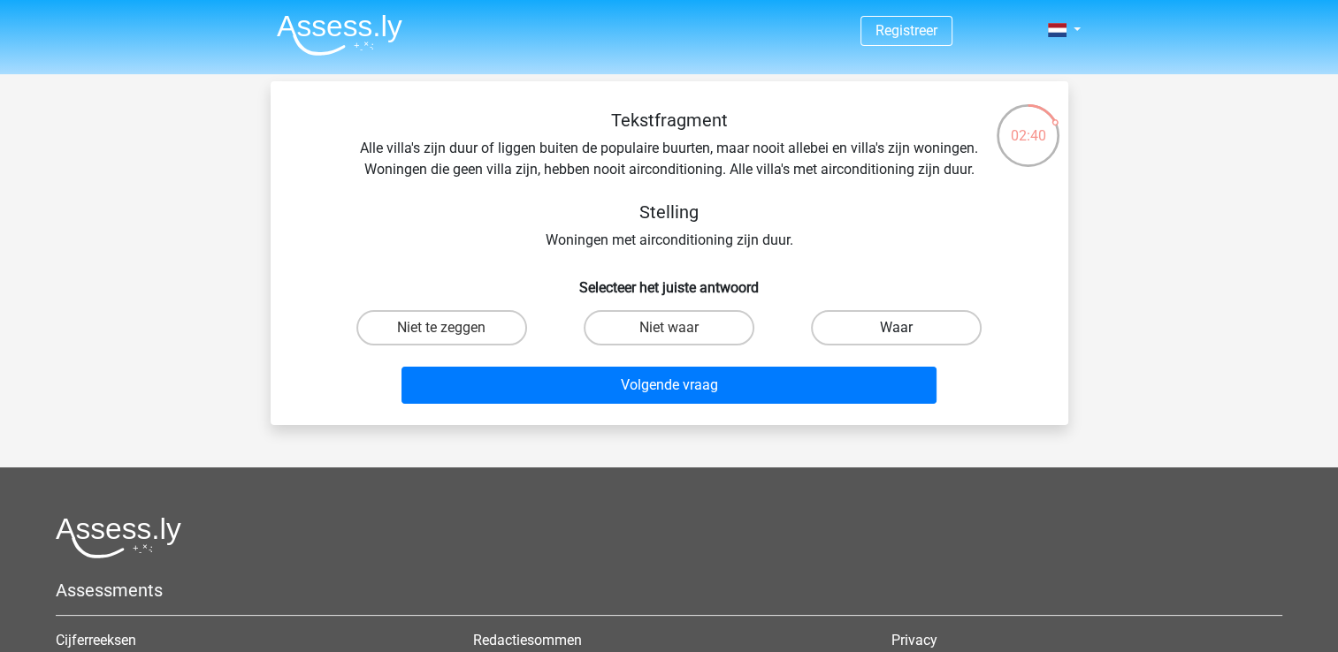
click at [905, 322] on label "Waar" at bounding box center [896, 327] width 171 height 35
click at [905, 328] on input "Waar" at bounding box center [901, 333] width 11 height 11
radio input "true"
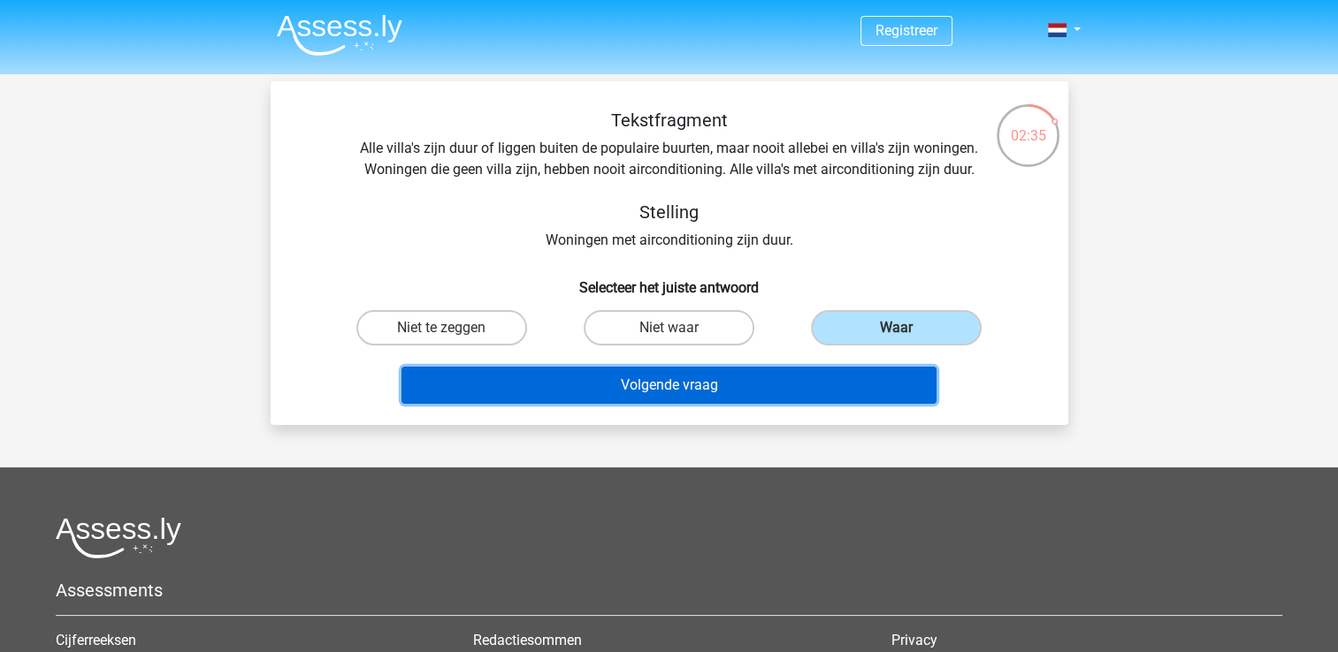
click at [720, 377] on button "Volgende vraag" at bounding box center [668, 385] width 535 height 37
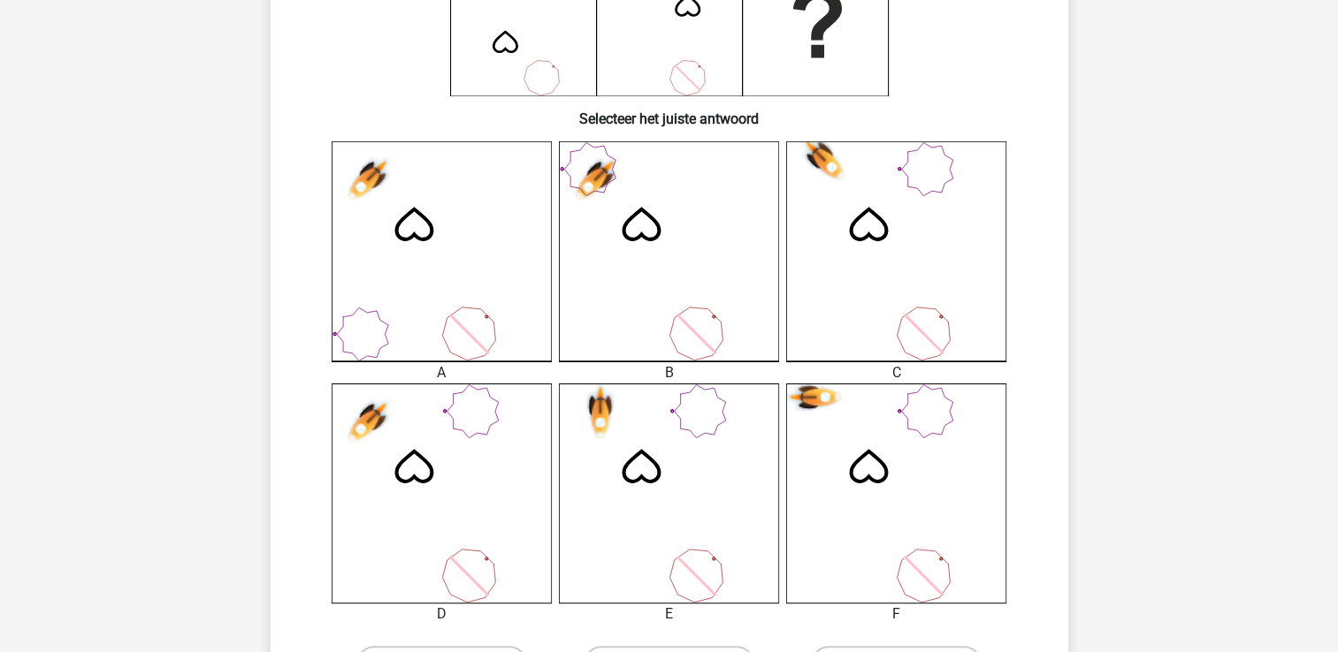
scroll to position [388, 0]
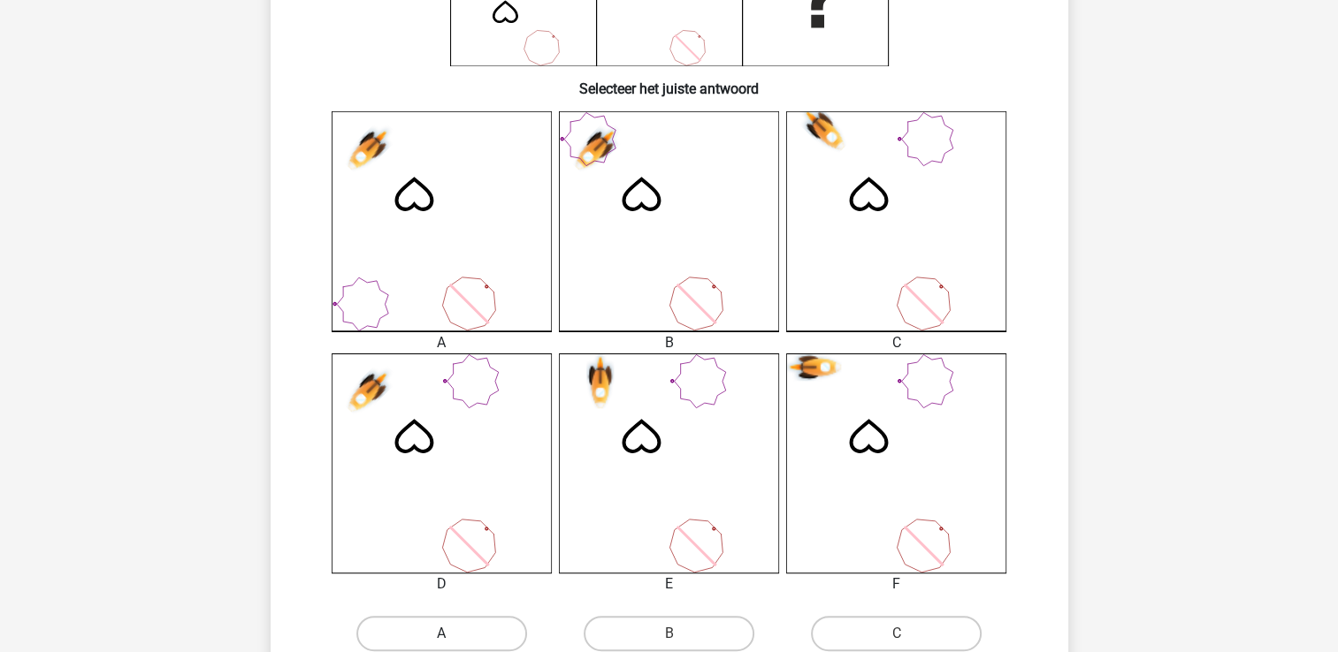
click at [445, 625] on label "A" at bounding box center [441, 633] width 171 height 35
click at [445, 634] on input "A" at bounding box center [446, 639] width 11 height 11
radio input "true"
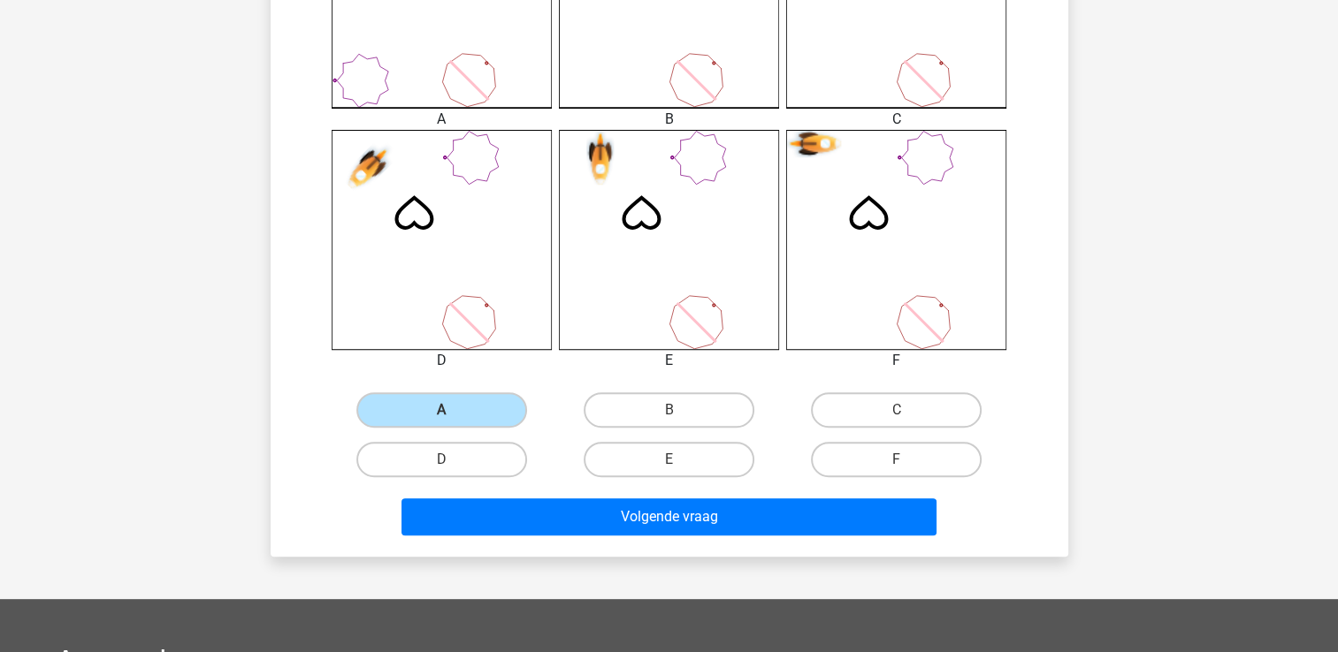
scroll to position [613, 0]
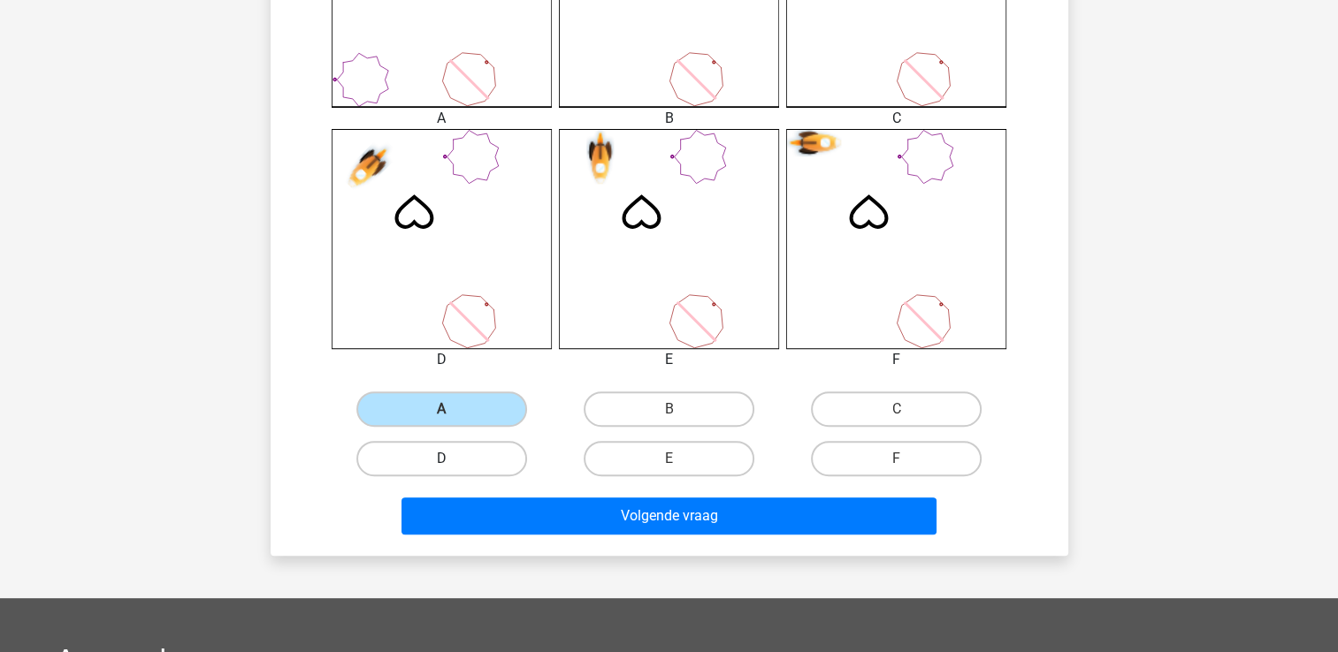
click at [463, 460] on label "D" at bounding box center [441, 458] width 171 height 35
click at [453, 460] on input "D" at bounding box center [446, 464] width 11 height 11
radio input "true"
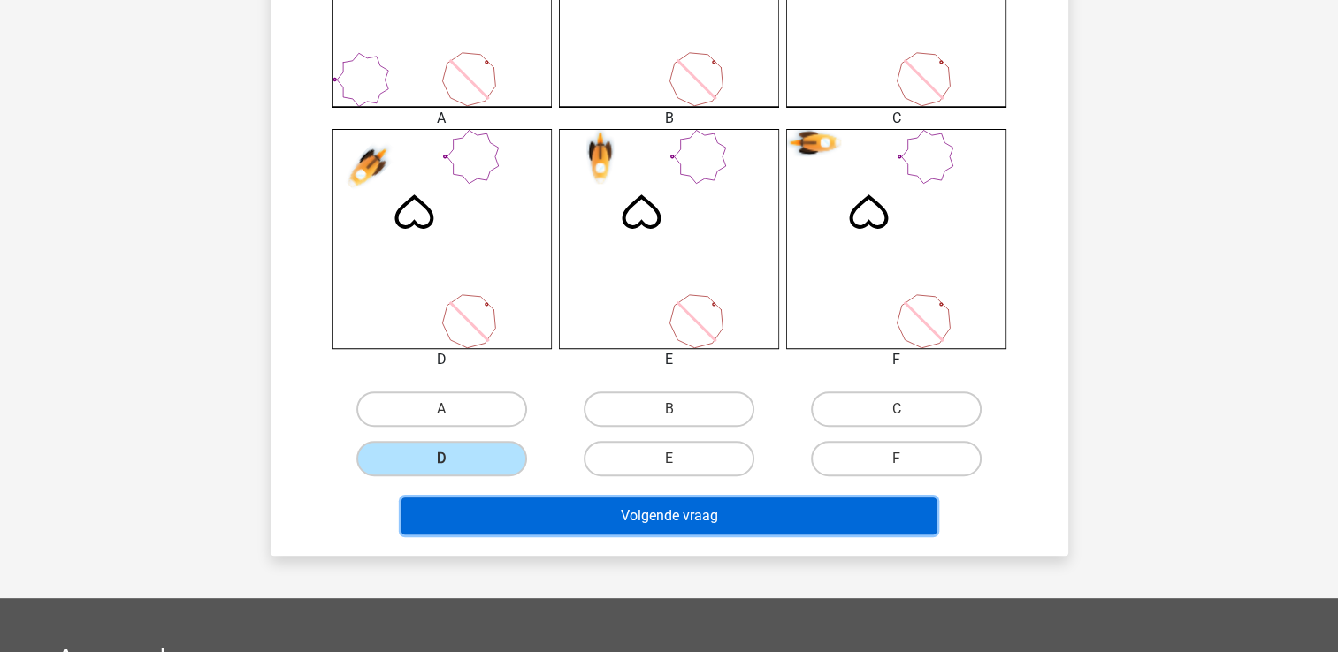
click at [594, 514] on button "Volgende vraag" at bounding box center [668, 516] width 535 height 37
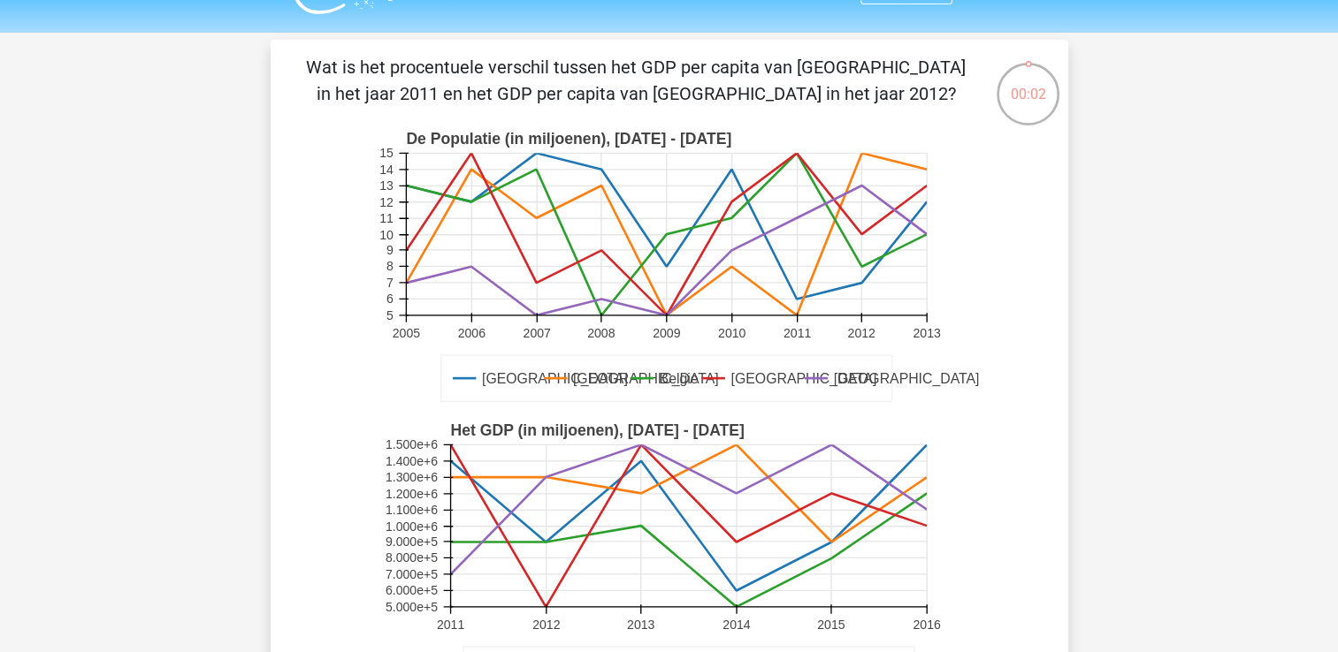
scroll to position [41, 0]
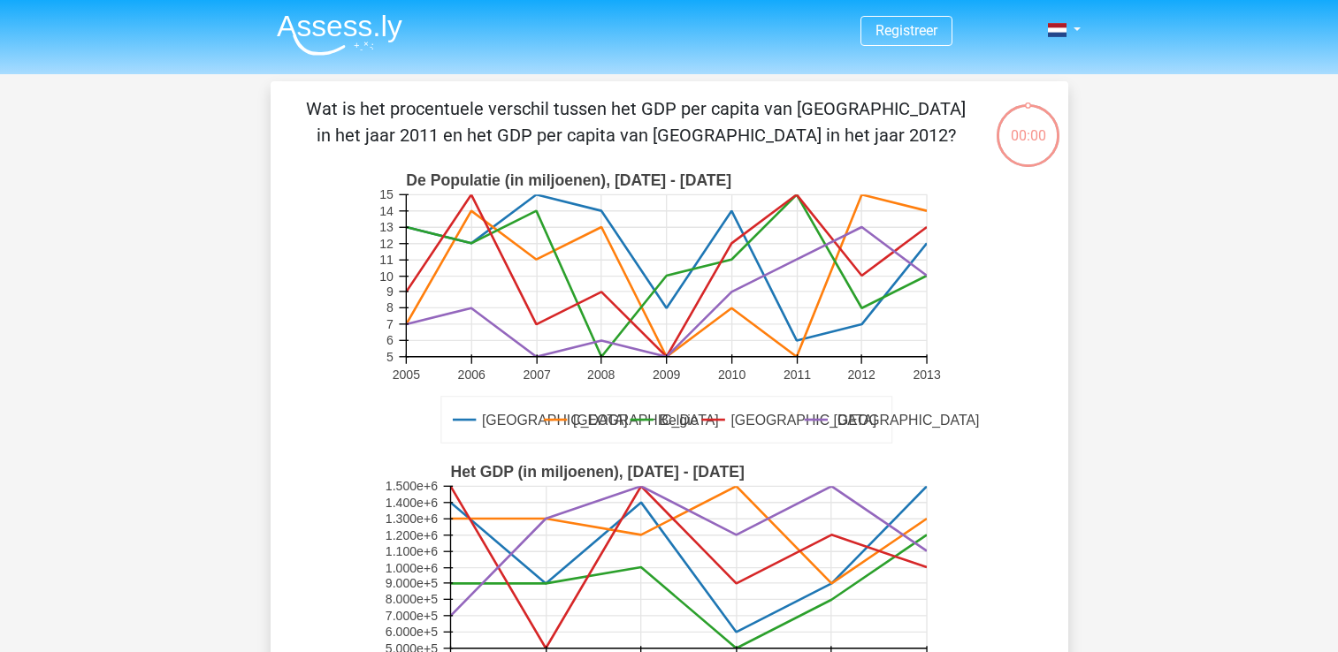
scroll to position [41, 0]
